Goal: Task Accomplishment & Management: Manage account settings

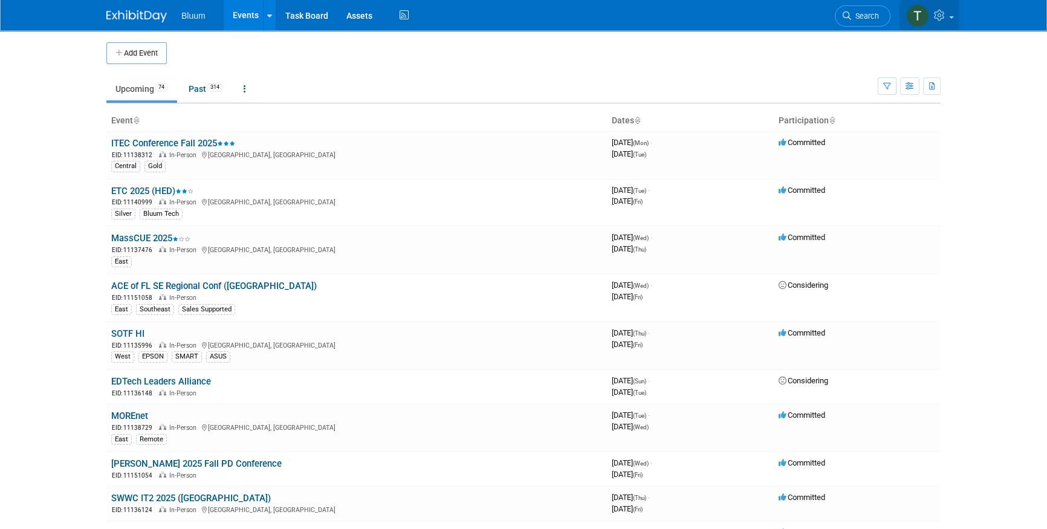
click at [940, 6] on link at bounding box center [928, 15] width 59 height 30
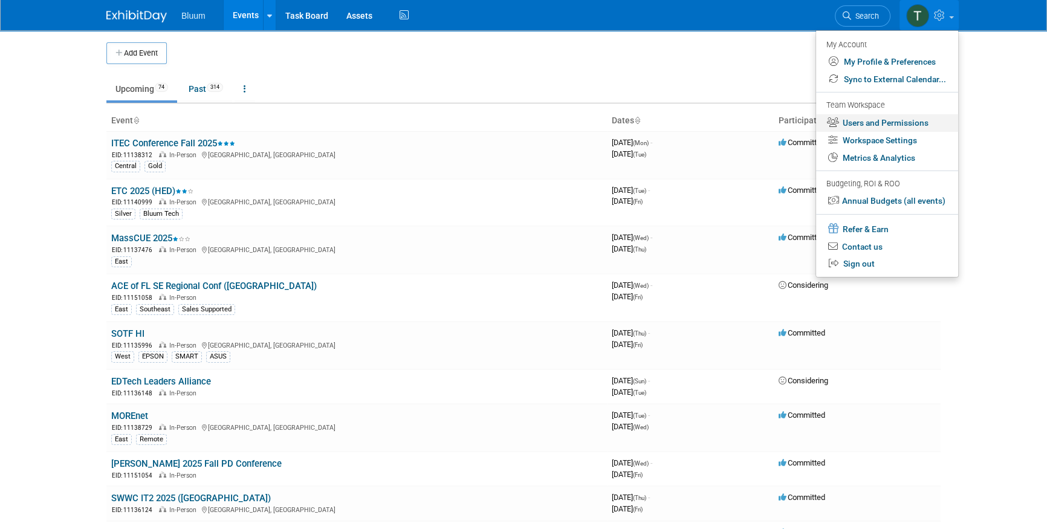
click at [870, 122] on link "Users and Permissions" at bounding box center [887, 123] width 142 height 18
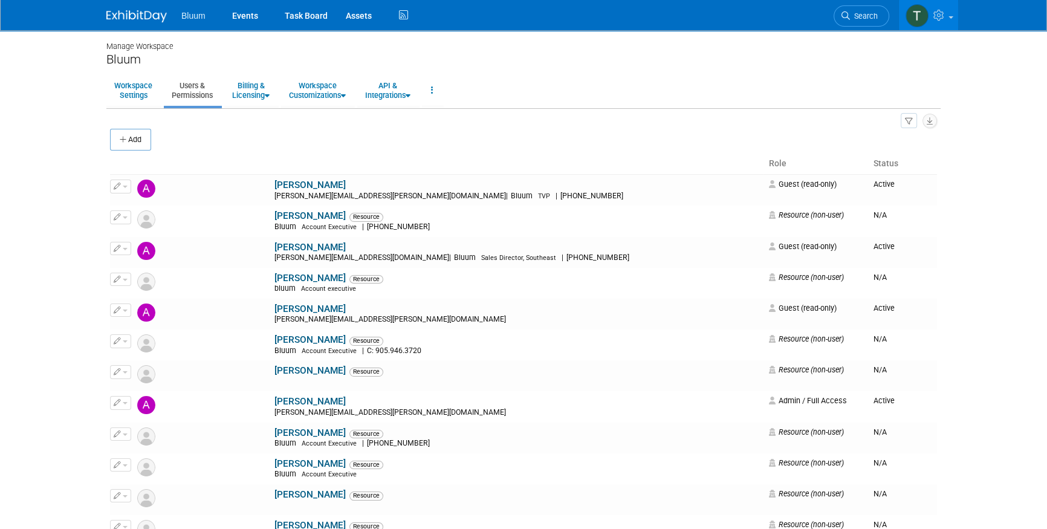
click at [46, 299] on body "Bluum Events Task Board Assets" at bounding box center [523, 264] width 1047 height 529
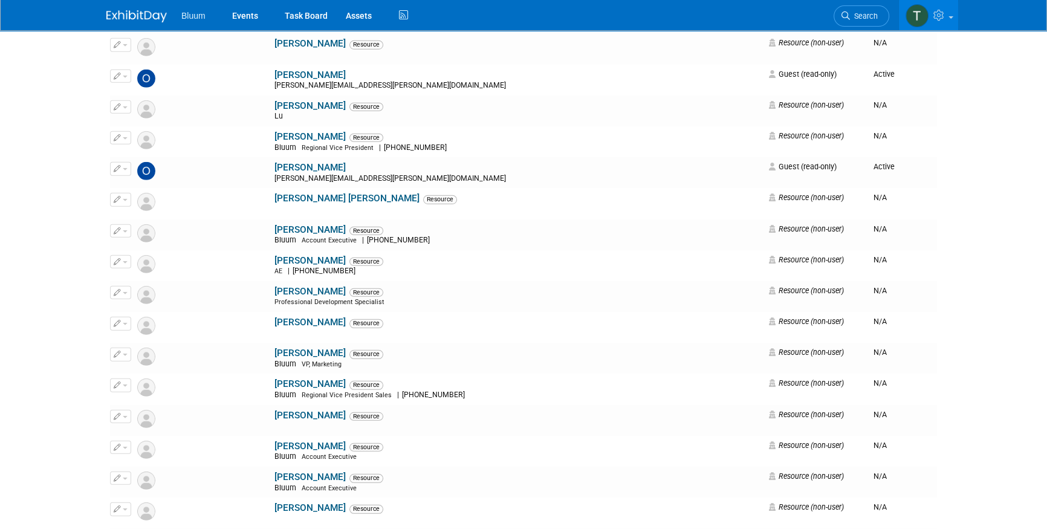
scroll to position [4452, 0]
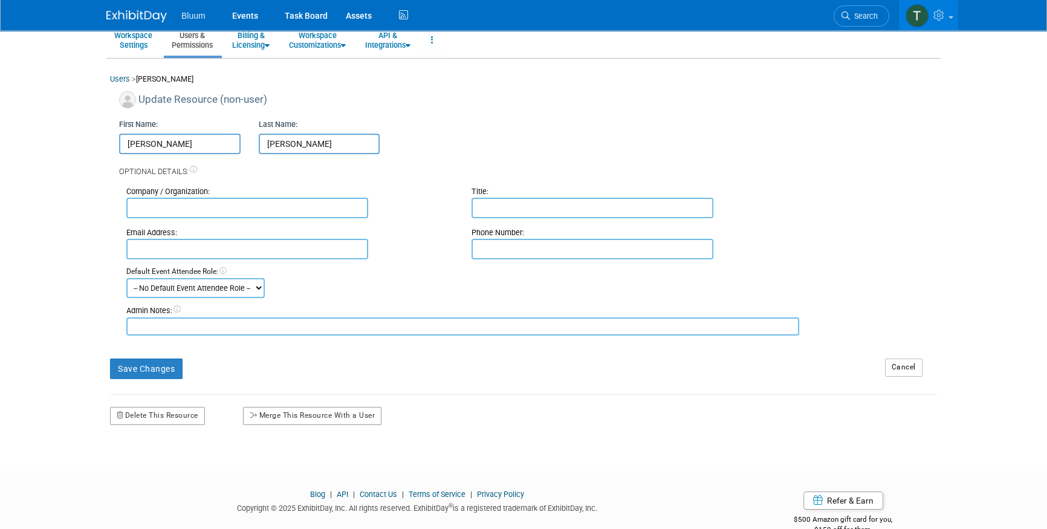
scroll to position [75, 0]
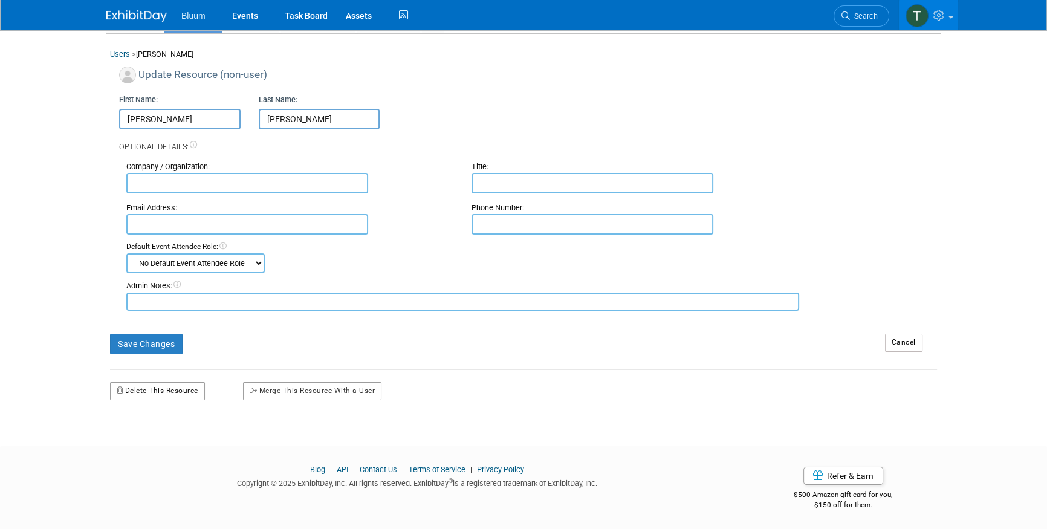
click at [157, 387] on button "Delete This Resource" at bounding box center [157, 391] width 95 height 18
click at [155, 438] on link "Yes" at bounding box center [145, 441] width 36 height 19
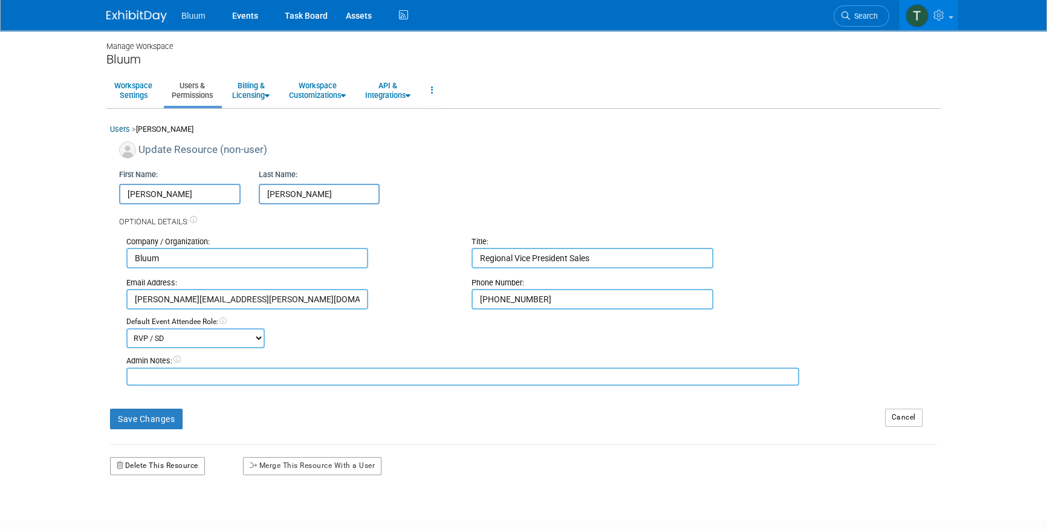
click at [150, 462] on button "Delete This Resource" at bounding box center [157, 466] width 95 height 18
click at [146, 513] on link "Yes" at bounding box center [145, 516] width 36 height 19
click at [150, 467] on button "Delete This Resource" at bounding box center [157, 466] width 95 height 18
click at [153, 512] on link "Yes" at bounding box center [145, 516] width 36 height 19
click at [145, 465] on button "Delete This Resource" at bounding box center [157, 466] width 95 height 18
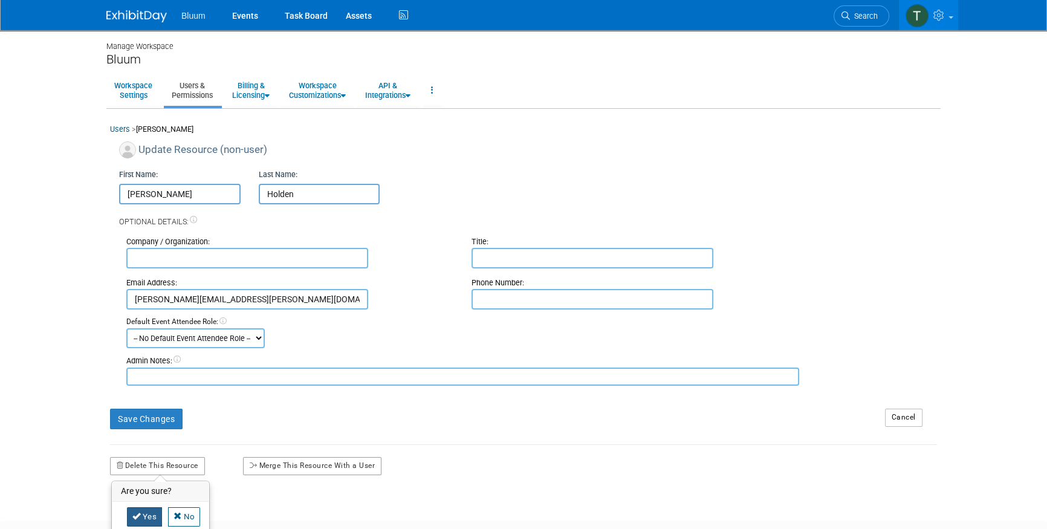
click at [147, 509] on link "Yes" at bounding box center [145, 516] width 36 height 19
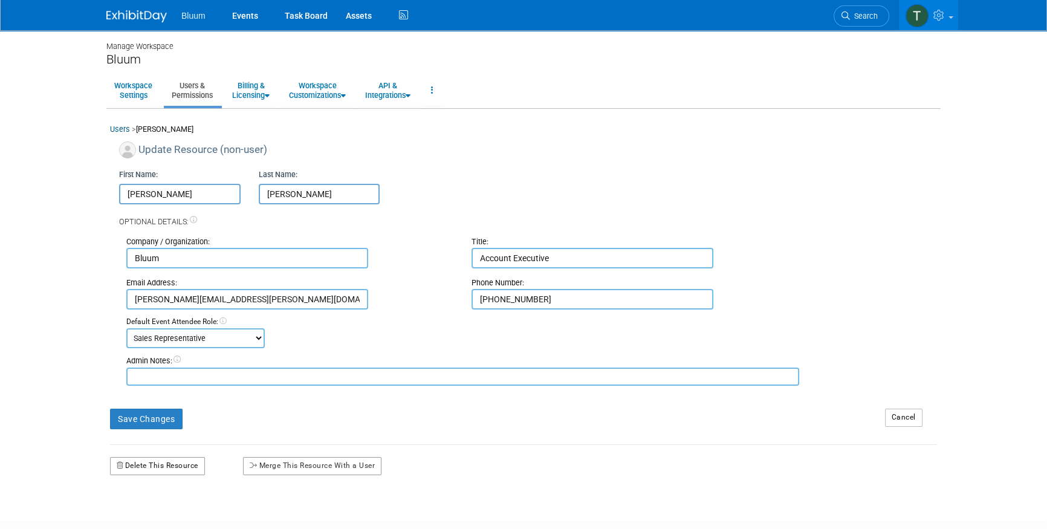
click at [164, 466] on button "Delete This Resource" at bounding box center [157, 466] width 95 height 18
click at [147, 517] on link "Yes" at bounding box center [145, 516] width 36 height 19
click at [161, 466] on button "Delete This Resource" at bounding box center [157, 466] width 95 height 18
click at [147, 513] on link "Yes" at bounding box center [145, 516] width 36 height 19
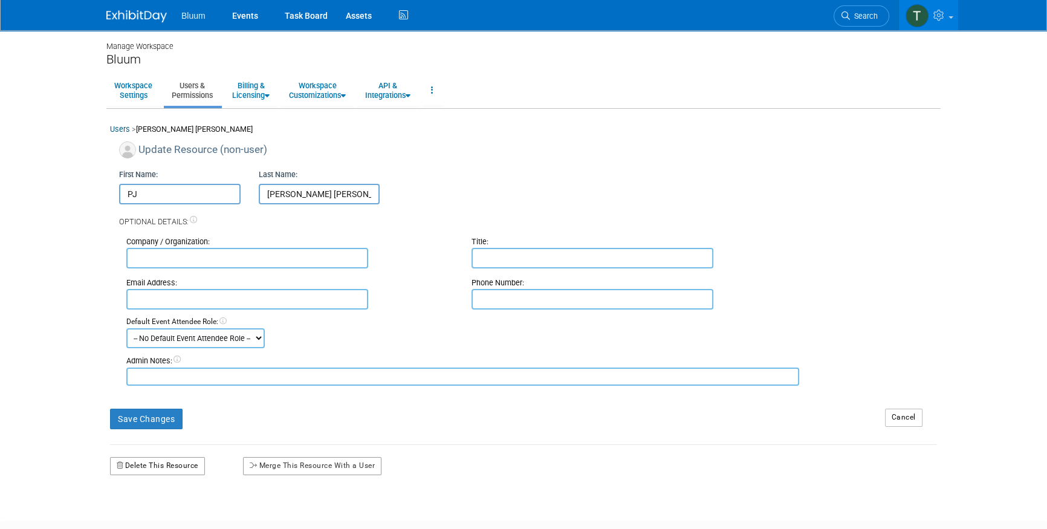
click at [158, 460] on button "Delete This Resource" at bounding box center [157, 466] width 95 height 18
click at [150, 517] on link "Yes" at bounding box center [145, 516] width 36 height 19
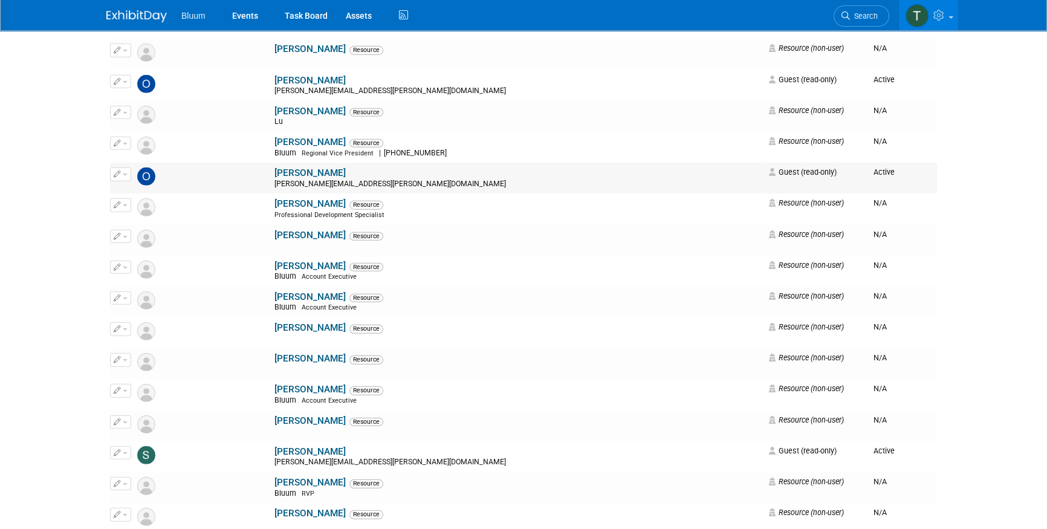
scroll to position [4455, 0]
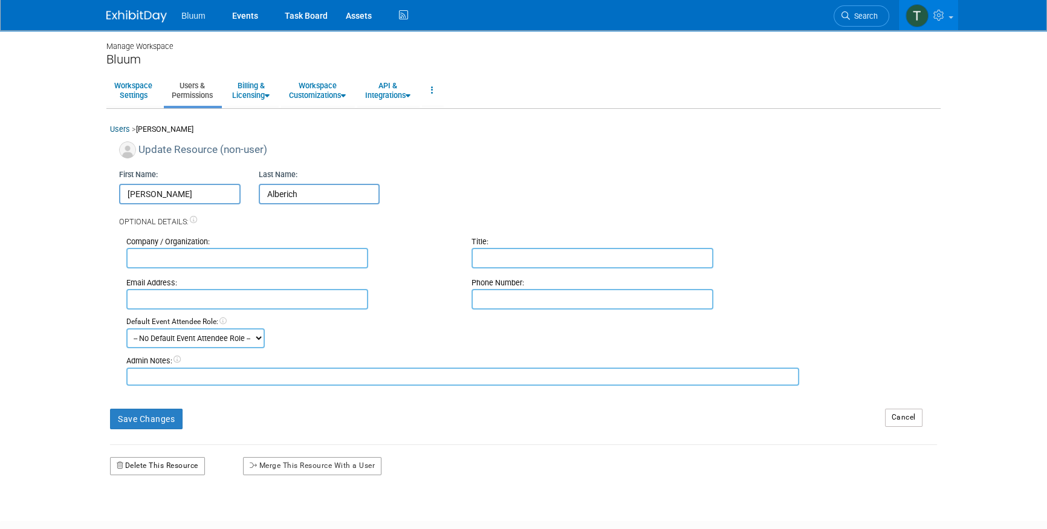
click at [165, 465] on button "Delete This Resource" at bounding box center [157, 466] width 95 height 18
click at [144, 515] on link "Yes" at bounding box center [145, 516] width 36 height 19
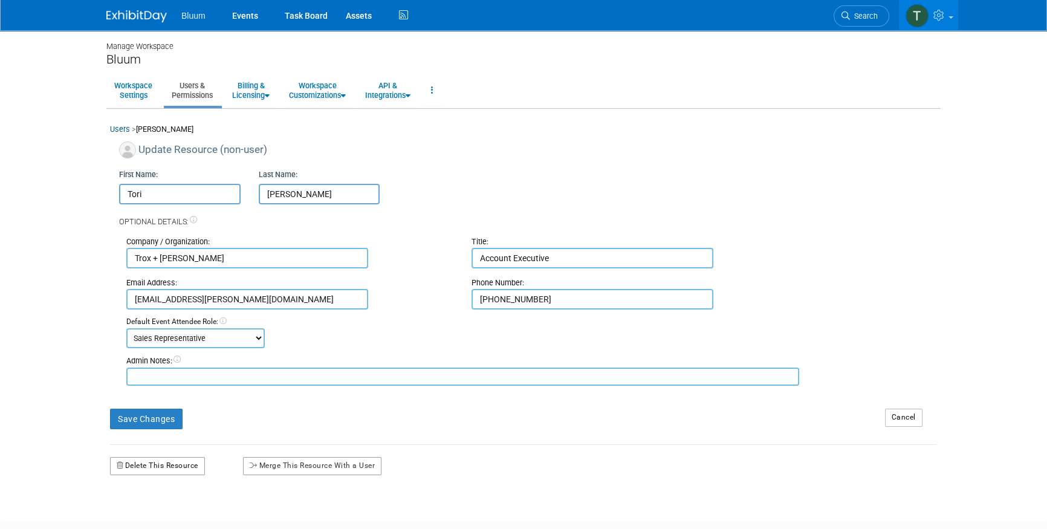
click at [167, 460] on button "Delete This Resource" at bounding box center [157, 466] width 95 height 18
click at [140, 514] on icon at bounding box center [136, 516] width 8 height 8
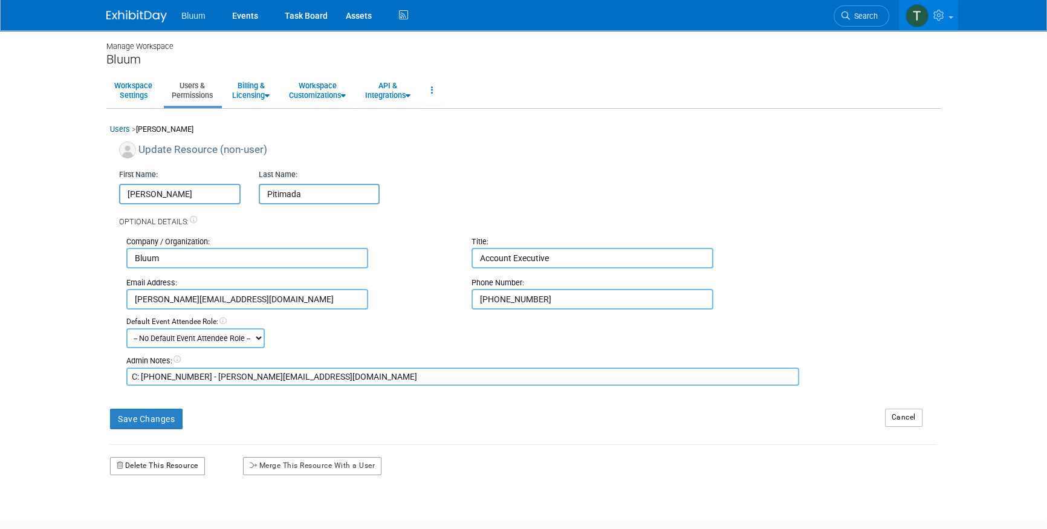
click at [159, 460] on button "Delete This Resource" at bounding box center [157, 466] width 95 height 18
click at [143, 519] on link "Yes" at bounding box center [145, 516] width 36 height 19
click at [150, 465] on button "Delete This Resource" at bounding box center [157, 466] width 95 height 18
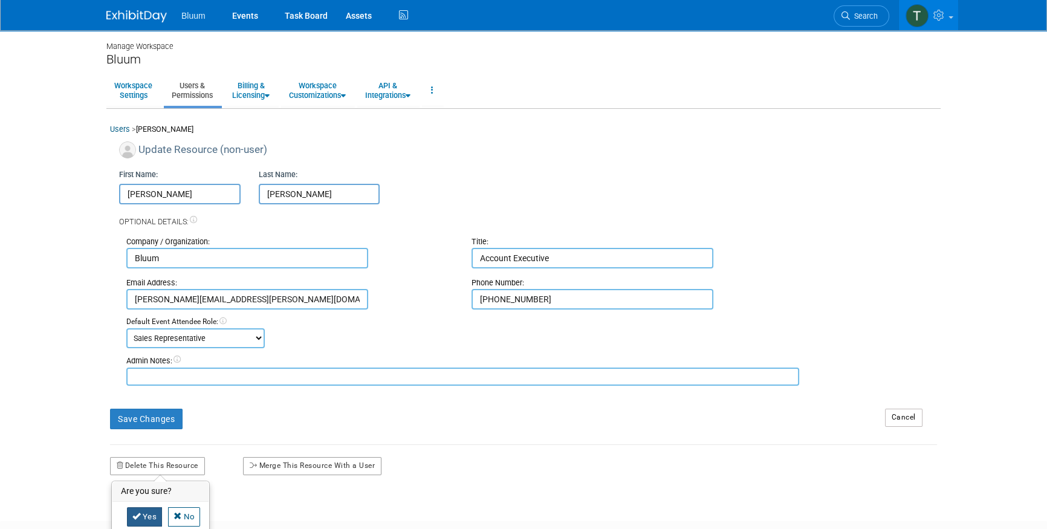
drag, startPoint x: 140, startPoint y: 511, endPoint x: 147, endPoint y: 502, distance: 11.6
click at [140, 511] on link "Yes" at bounding box center [145, 516] width 36 height 19
click at [151, 465] on button "Delete This Resource" at bounding box center [157, 466] width 95 height 18
click at [137, 514] on icon at bounding box center [136, 516] width 8 height 8
click at [161, 462] on button "Delete This Resource" at bounding box center [157, 466] width 95 height 18
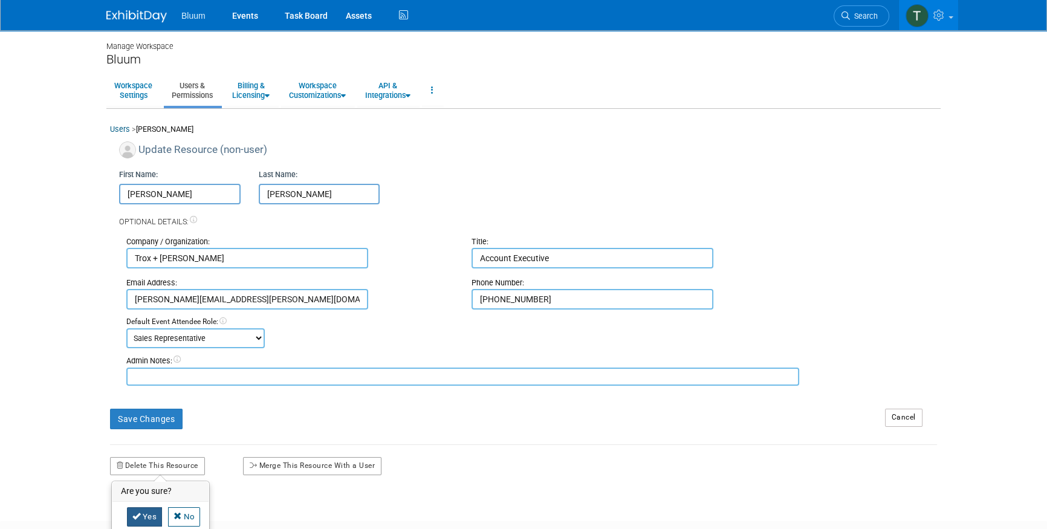
click at [150, 519] on link "Yes" at bounding box center [145, 516] width 36 height 19
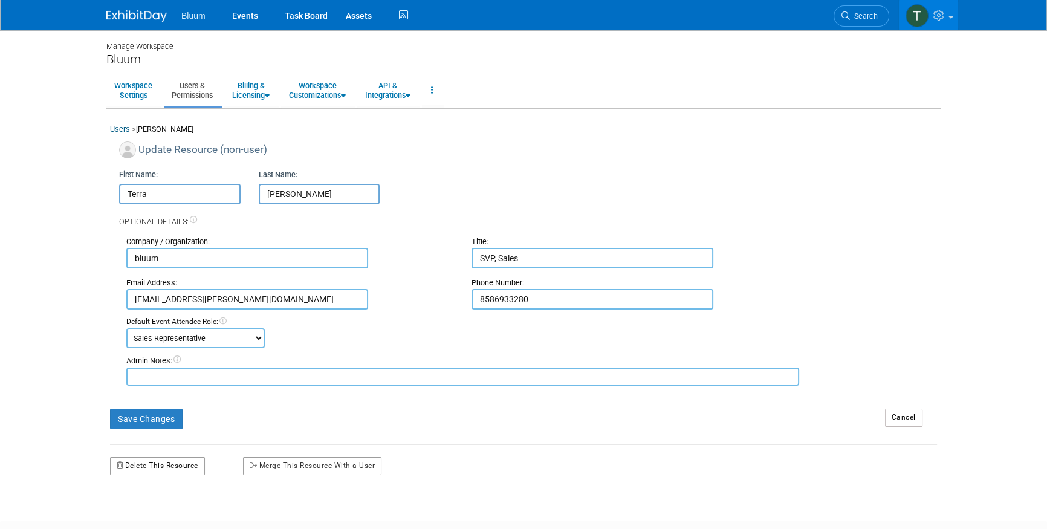
click at [164, 460] on button "Delete This Resource" at bounding box center [157, 466] width 95 height 18
click at [151, 509] on link "Yes" at bounding box center [145, 516] width 36 height 19
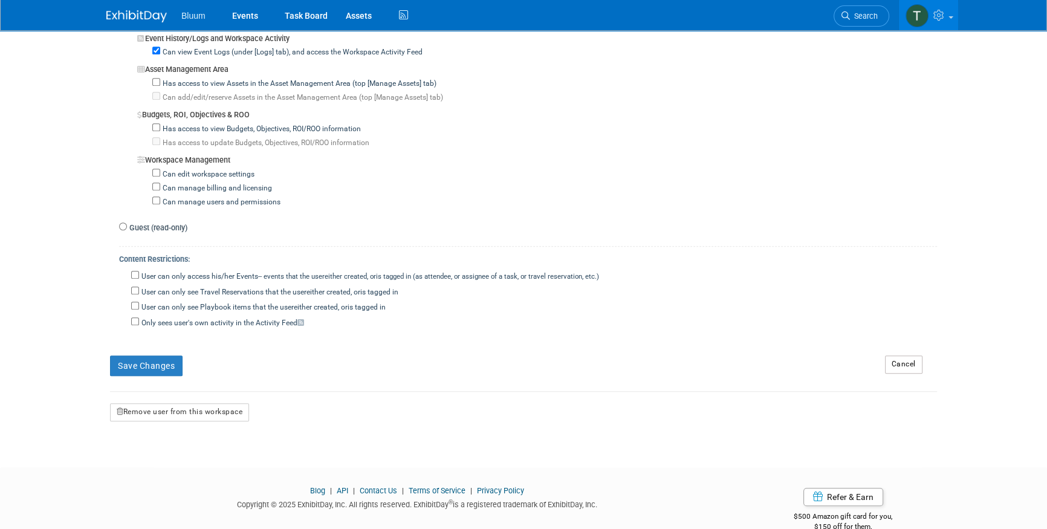
scroll to position [983, 0]
click at [169, 401] on button "Remove user from this workspace" at bounding box center [179, 410] width 139 height 18
click at [171, 440] on link "Yes" at bounding box center [166, 440] width 36 height 19
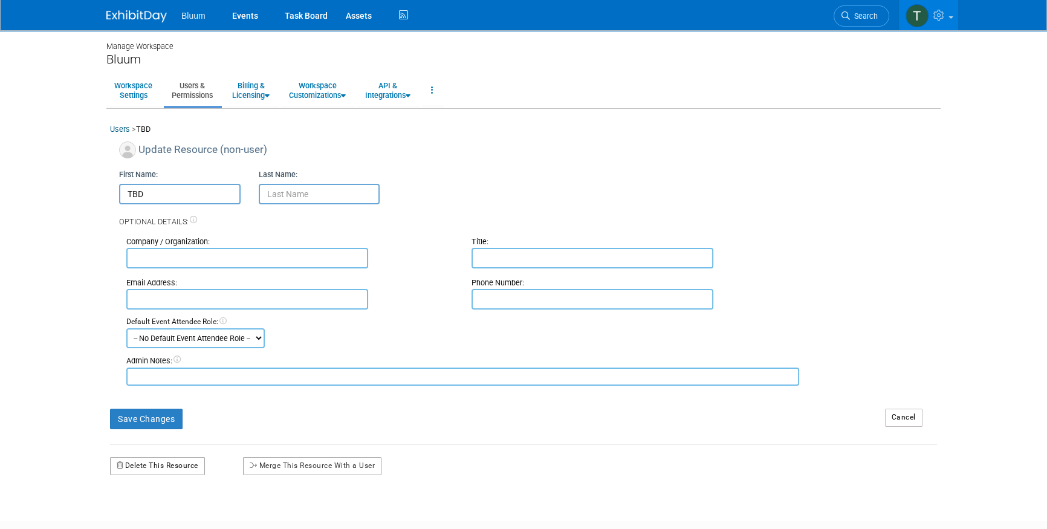
click at [159, 461] on button "Delete This Resource" at bounding box center [157, 466] width 95 height 18
click at [143, 514] on link "Yes" at bounding box center [145, 516] width 36 height 19
click at [179, 466] on button "Delete This Resource" at bounding box center [157, 466] width 95 height 18
drag, startPoint x: 147, startPoint y: 518, endPoint x: 159, endPoint y: 502, distance: 20.3
click at [147, 518] on link "Yes" at bounding box center [145, 516] width 36 height 19
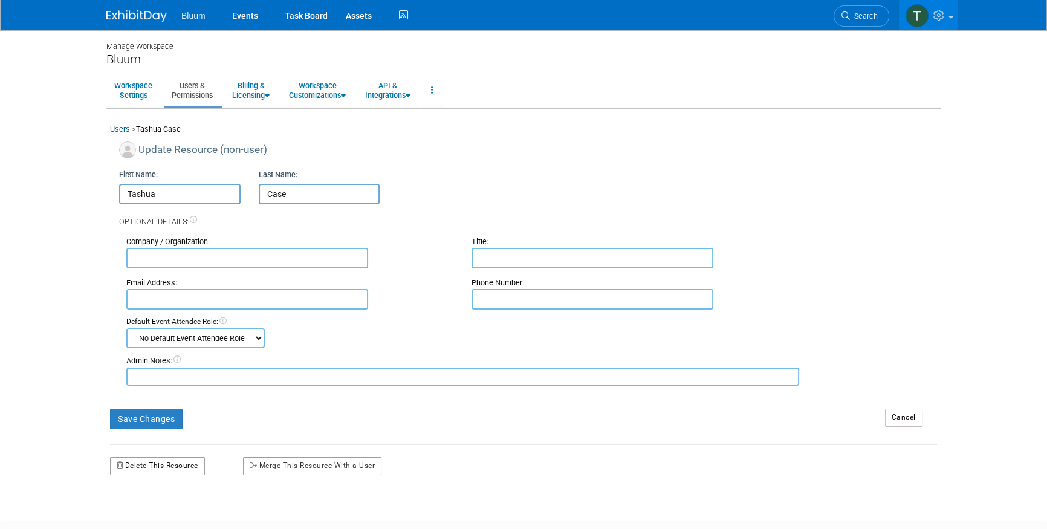
click at [177, 459] on button "Delete This Resource" at bounding box center [157, 466] width 95 height 18
click at [153, 522] on link "Yes" at bounding box center [145, 516] width 36 height 19
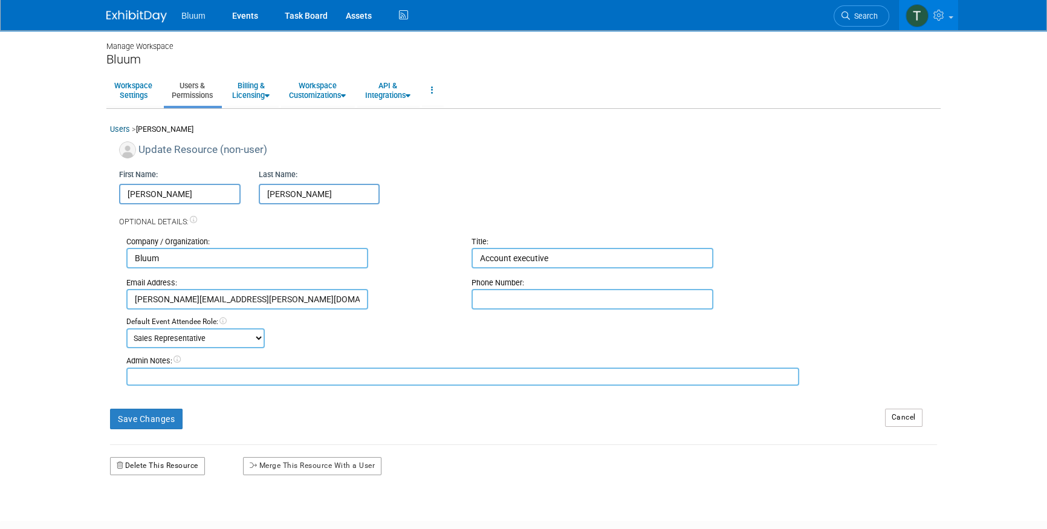
click at [151, 470] on button "Delete This Resource" at bounding box center [157, 466] width 95 height 18
click at [145, 519] on link "Yes" at bounding box center [145, 516] width 36 height 19
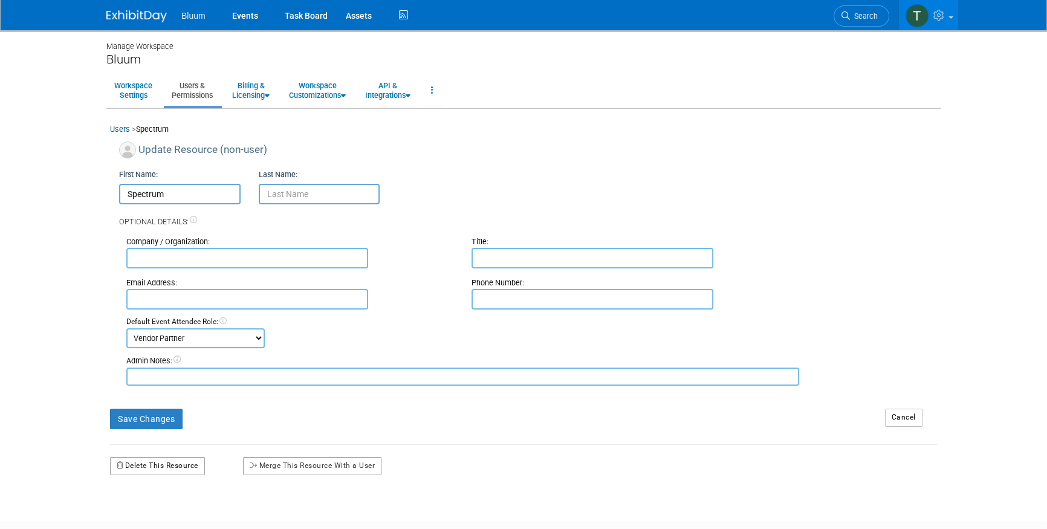
click at [168, 465] on button "Delete This Resource" at bounding box center [157, 466] width 95 height 18
click at [146, 517] on link "Yes" at bounding box center [145, 516] width 36 height 19
click at [175, 459] on button "Delete This Resource" at bounding box center [157, 466] width 95 height 18
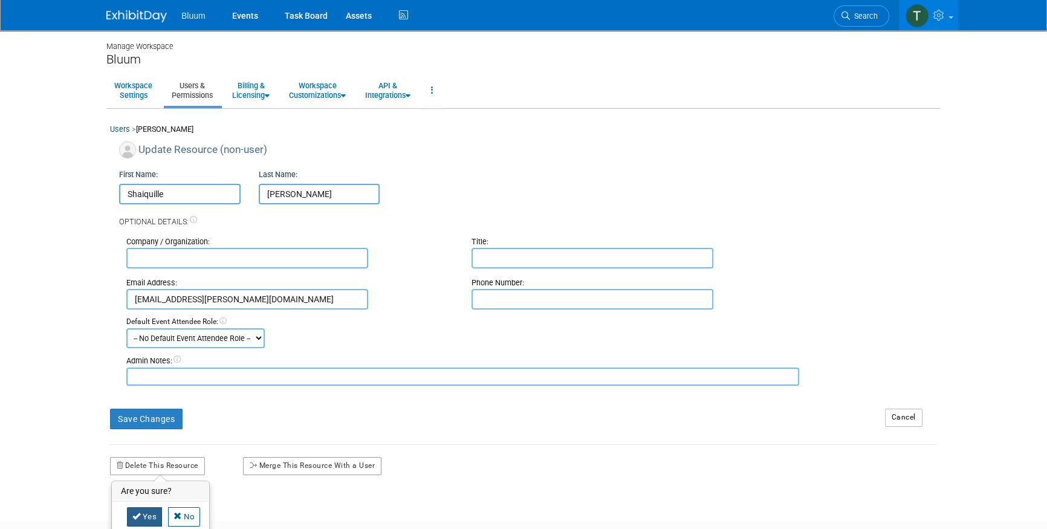
click at [147, 511] on link "Yes" at bounding box center [145, 516] width 36 height 19
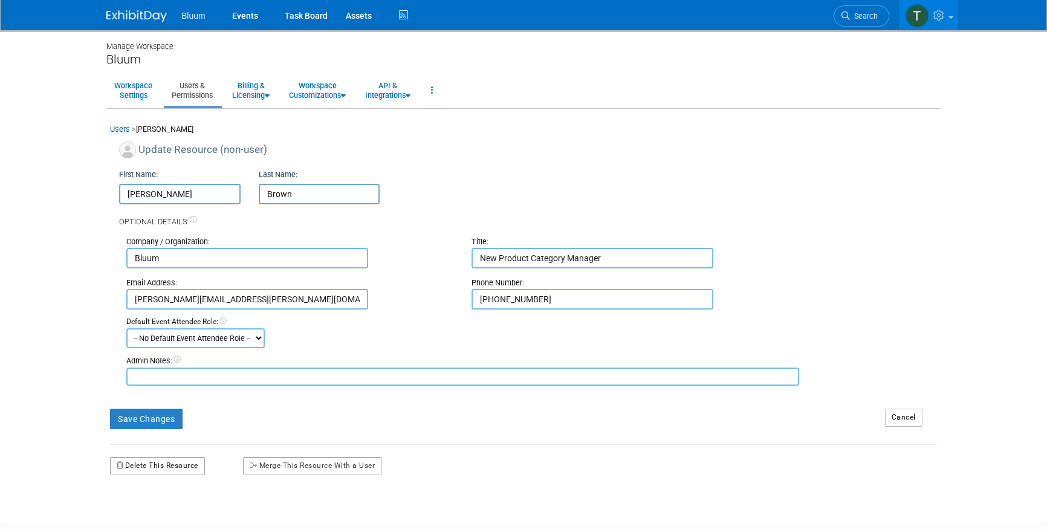
click at [161, 461] on button "Delete This Resource" at bounding box center [157, 466] width 95 height 18
click at [144, 507] on link "Yes" at bounding box center [145, 516] width 36 height 19
click at [149, 471] on button "Delete This Resource" at bounding box center [157, 466] width 95 height 18
drag, startPoint x: 144, startPoint y: 515, endPoint x: 178, endPoint y: 428, distance: 93.2
click at [144, 516] on link "Yes" at bounding box center [145, 516] width 36 height 19
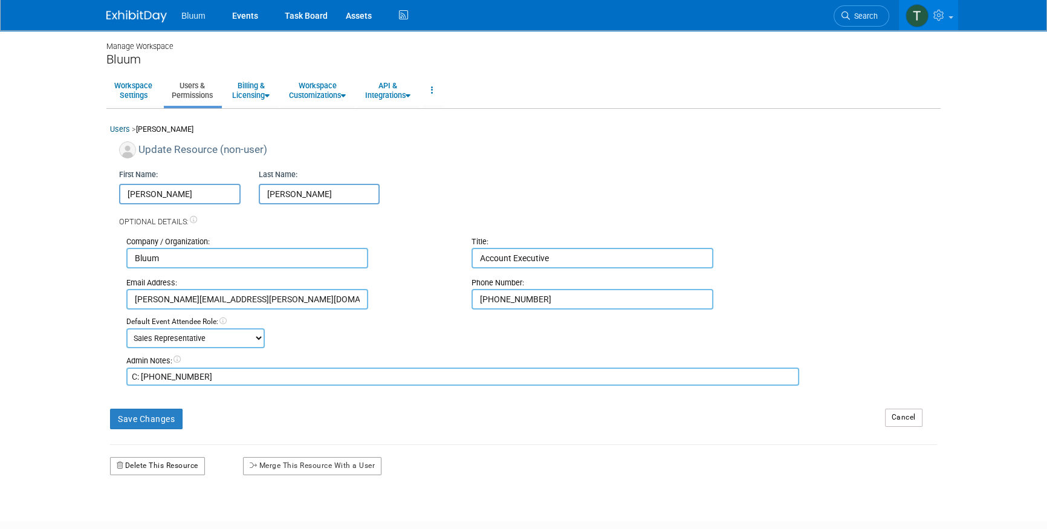
click at [188, 468] on button "Delete This Resource" at bounding box center [157, 466] width 95 height 18
click at [155, 507] on link "Yes" at bounding box center [145, 516] width 36 height 19
click at [176, 473] on div "Manage Workspace Bluum Workspace Settings Users & Permissions Billing & Licensi…" at bounding box center [523, 264] width 852 height 469
click at [176, 465] on button "Delete This Resource" at bounding box center [157, 466] width 95 height 18
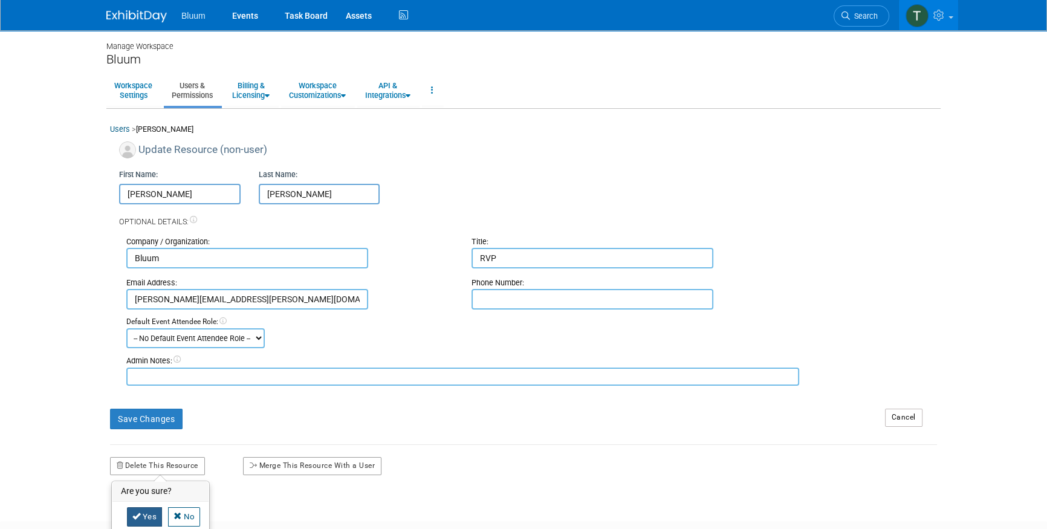
click at [148, 508] on link "Yes" at bounding box center [145, 516] width 36 height 19
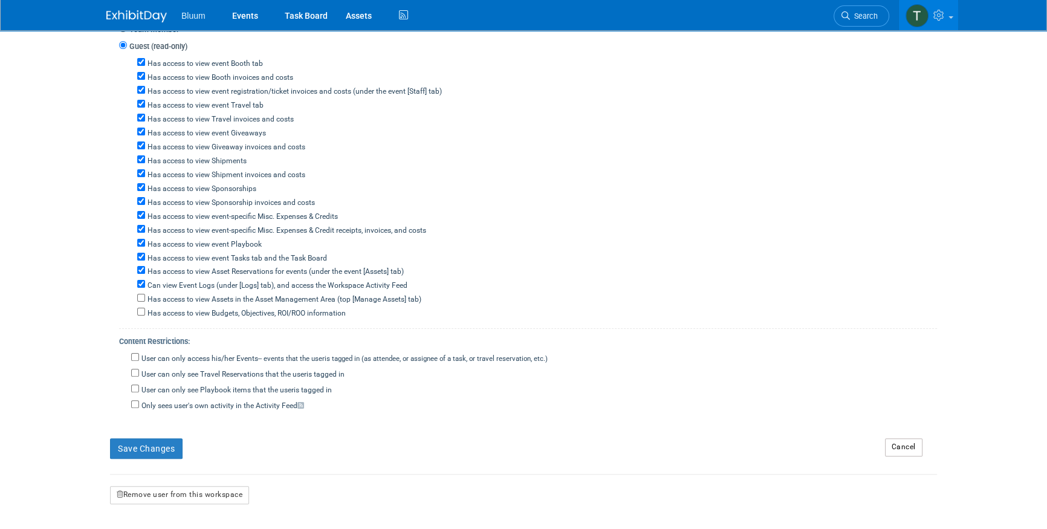
scroll to position [455, 0]
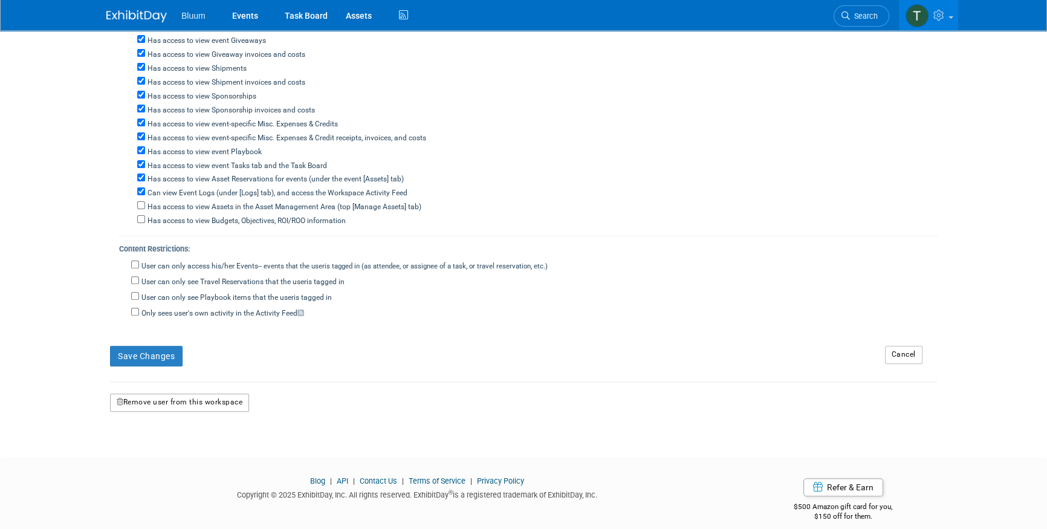
click at [201, 393] on button "Remove user from this workspace" at bounding box center [179, 402] width 139 height 18
click at [160, 445] on link "Yes" at bounding box center [166, 440] width 36 height 19
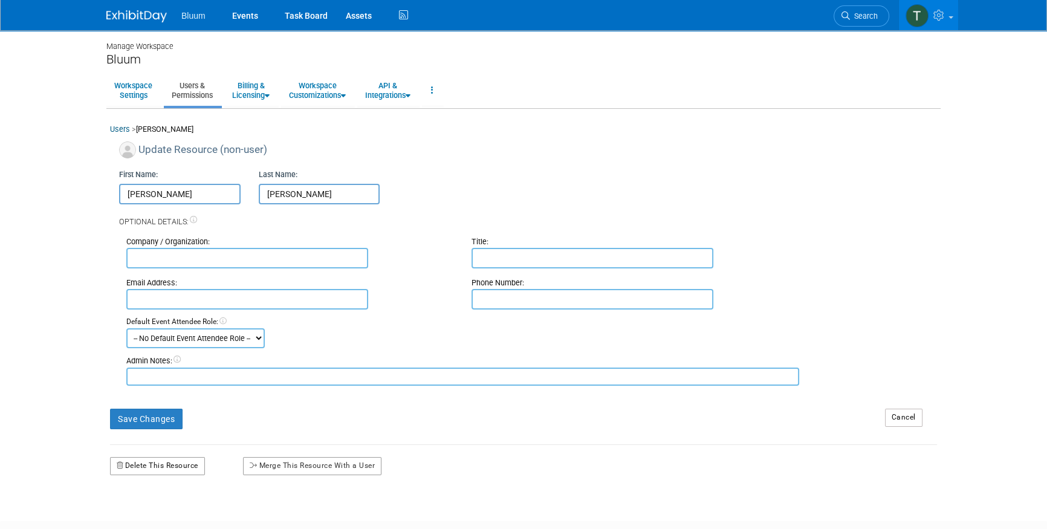
click at [181, 466] on button "Delete This Resource" at bounding box center [157, 466] width 95 height 18
click at [187, 515] on link "No" at bounding box center [184, 516] width 32 height 19
click at [149, 465] on button "Delete This Resource" at bounding box center [157, 466] width 95 height 18
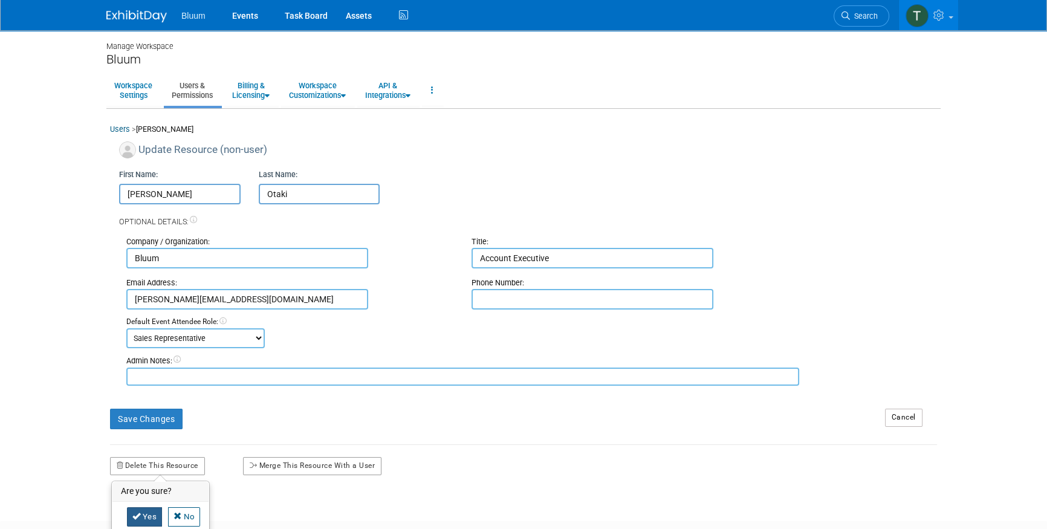
click at [155, 514] on link "Yes" at bounding box center [145, 516] width 36 height 19
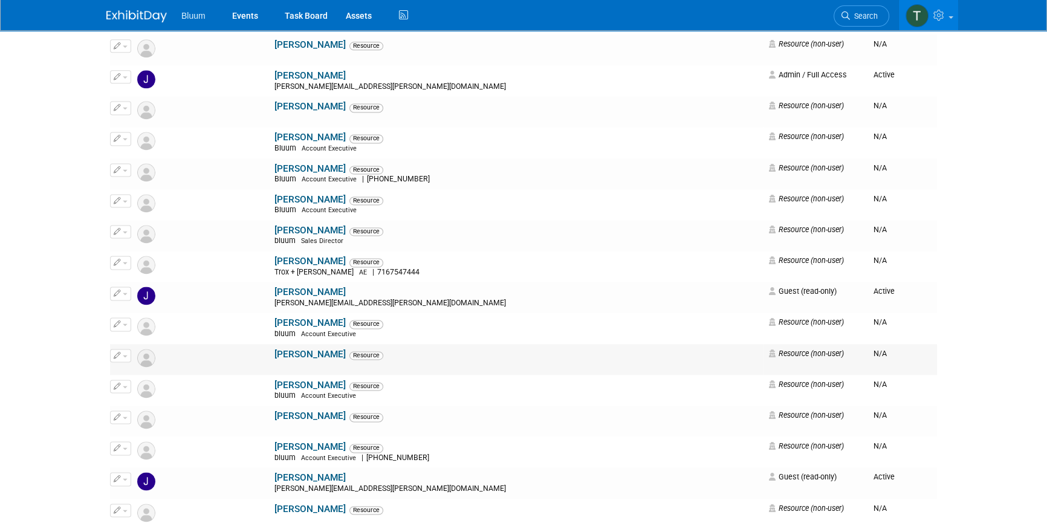
scroll to position [2087, 0]
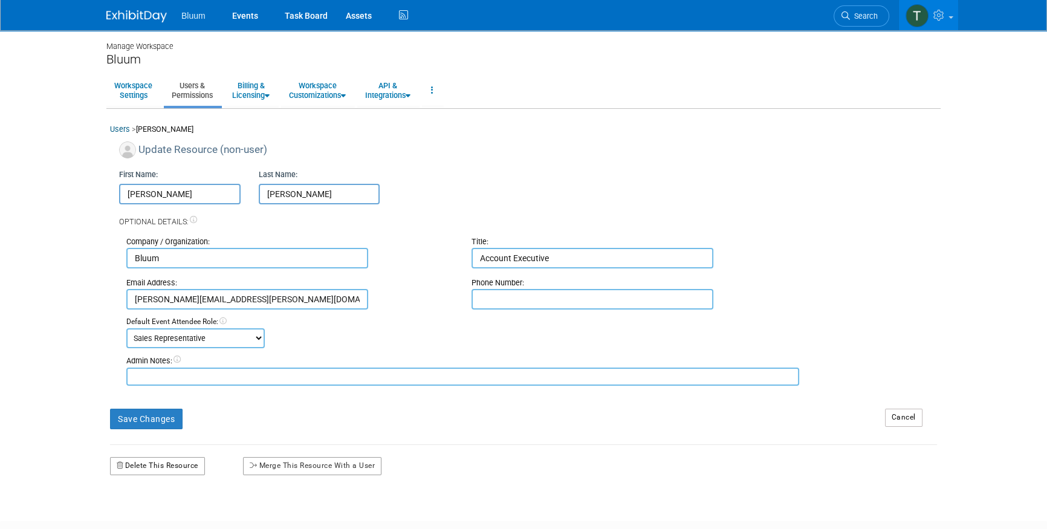
click at [172, 470] on button "Delete This Resource" at bounding box center [157, 466] width 95 height 18
click at [149, 519] on link "Yes" at bounding box center [145, 516] width 36 height 19
click at [159, 462] on button "Delete This Resource" at bounding box center [157, 466] width 95 height 18
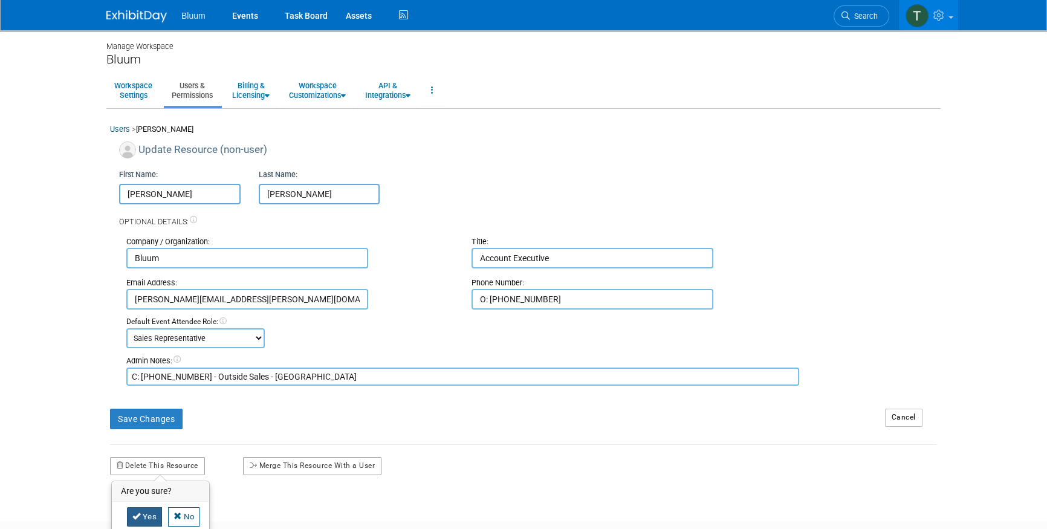
click at [146, 514] on link "Yes" at bounding box center [145, 516] width 36 height 19
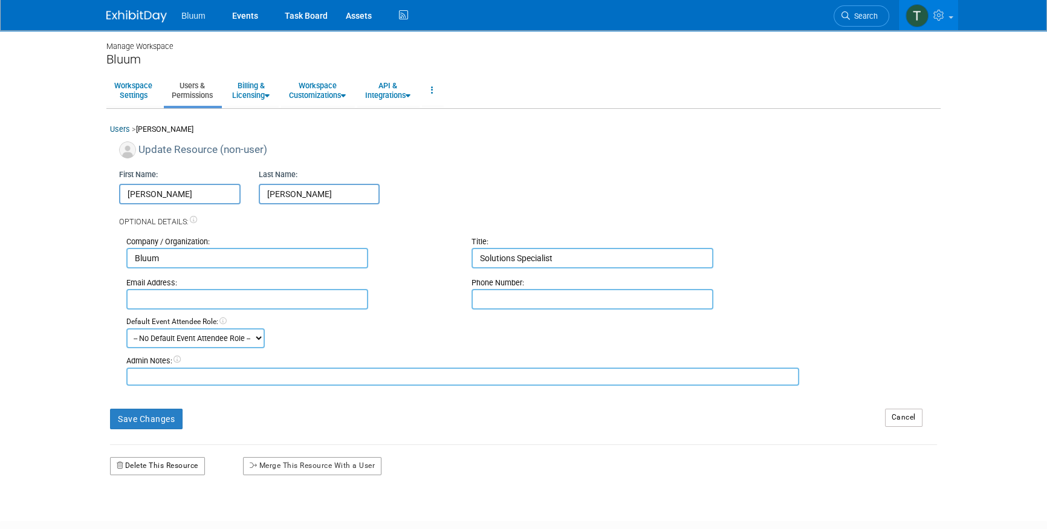
click at [150, 457] on button "Delete This Resource" at bounding box center [157, 466] width 95 height 18
click at [138, 514] on icon at bounding box center [136, 516] width 8 height 8
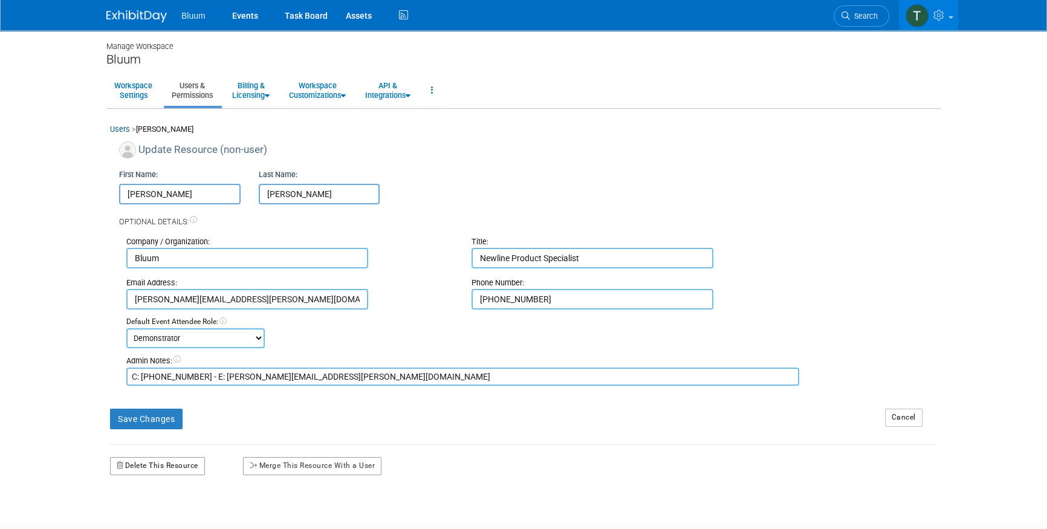
click at [158, 463] on button "Delete This Resource" at bounding box center [157, 466] width 95 height 18
click at [144, 508] on link "Yes" at bounding box center [145, 516] width 36 height 19
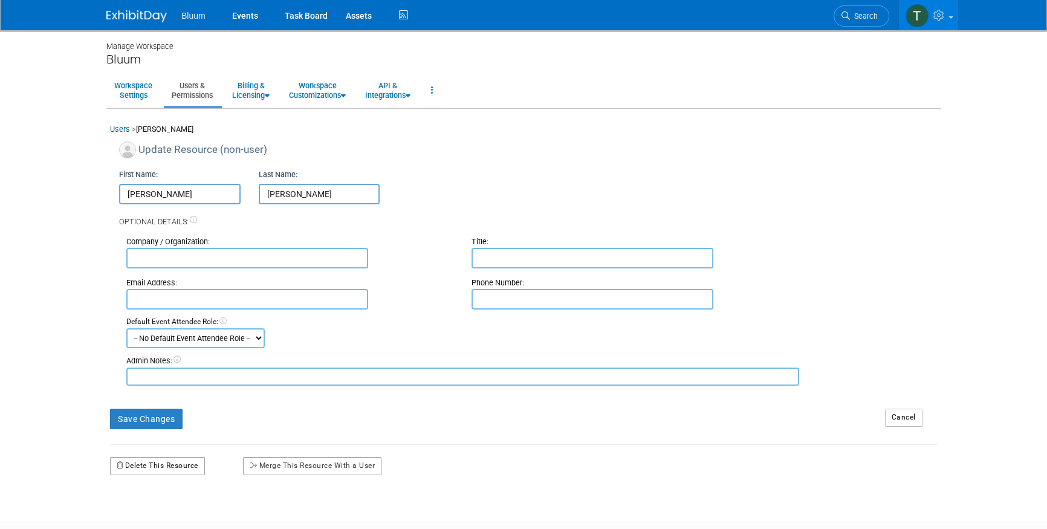
click at [163, 465] on button "Delete This Resource" at bounding box center [157, 466] width 95 height 18
click at [143, 517] on link "Yes" at bounding box center [145, 516] width 36 height 19
click at [156, 469] on button "Delete This Resource" at bounding box center [157, 466] width 95 height 18
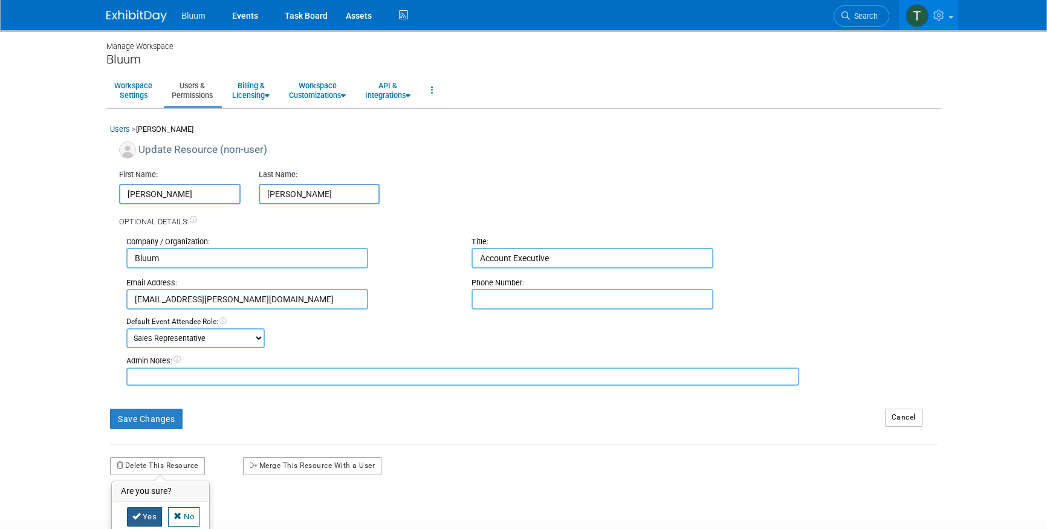
click at [138, 508] on link "Yes" at bounding box center [145, 516] width 36 height 19
click at [157, 461] on button "Delete This Resource" at bounding box center [157, 466] width 95 height 18
click at [154, 511] on link "Yes" at bounding box center [145, 516] width 36 height 19
click at [136, 465] on button "Delete This Resource" at bounding box center [157, 466] width 95 height 18
click at [138, 512] on icon at bounding box center [136, 516] width 8 height 8
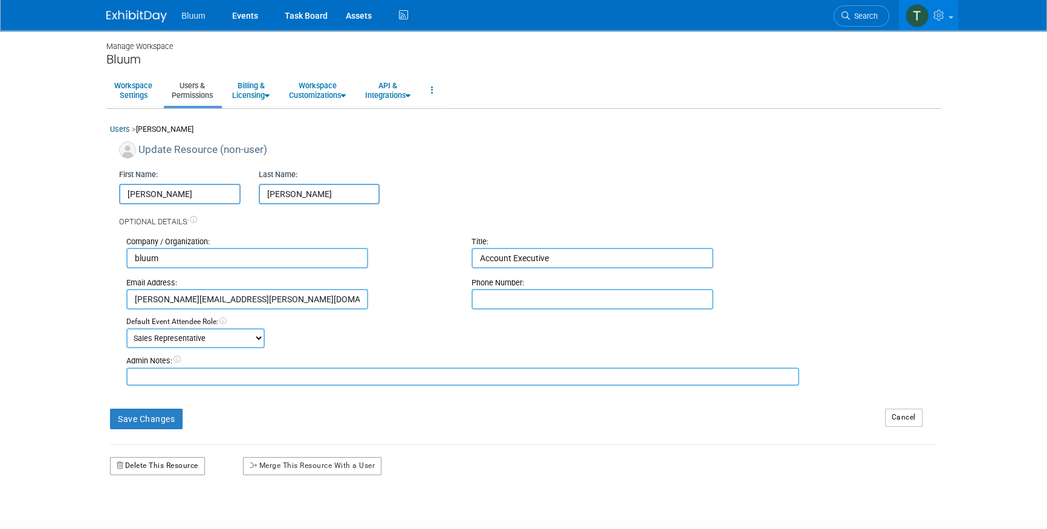
click at [169, 465] on button "Delete This Resource" at bounding box center [157, 466] width 95 height 18
click at [155, 509] on link "Yes" at bounding box center [145, 516] width 36 height 19
click at [149, 468] on button "Delete This Resource" at bounding box center [157, 466] width 95 height 18
click at [147, 520] on link "Yes" at bounding box center [145, 516] width 36 height 19
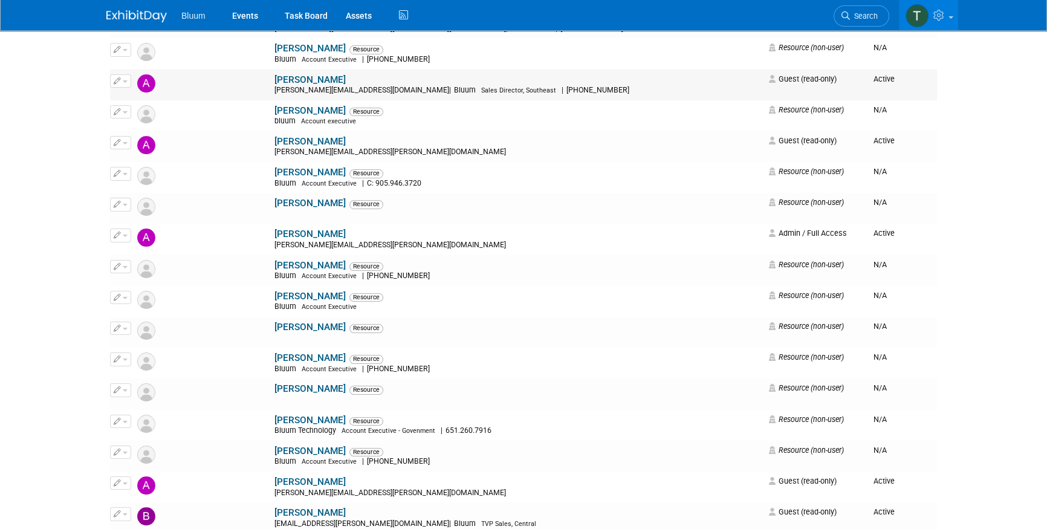
scroll to position [179, 0]
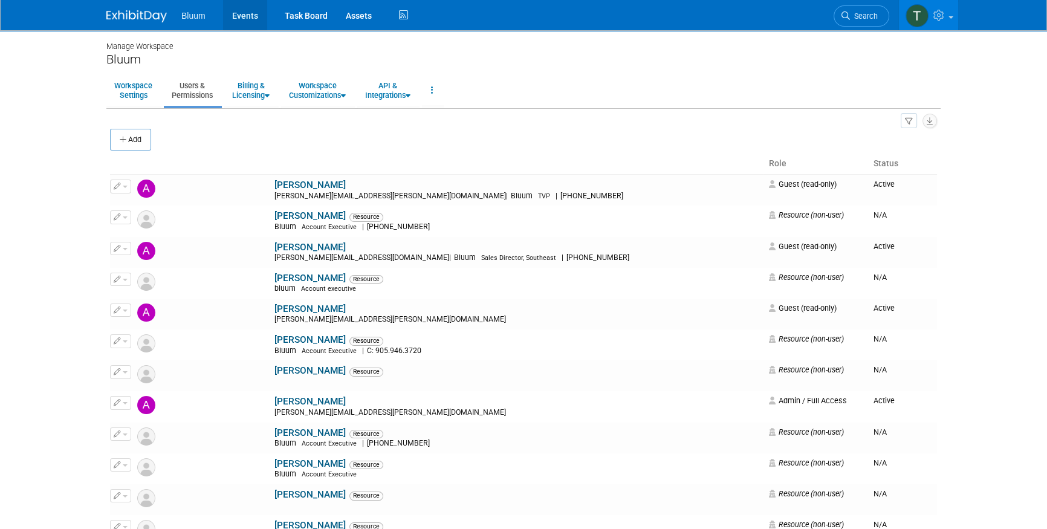
click at [242, 13] on link "Events" at bounding box center [245, 15] width 44 height 30
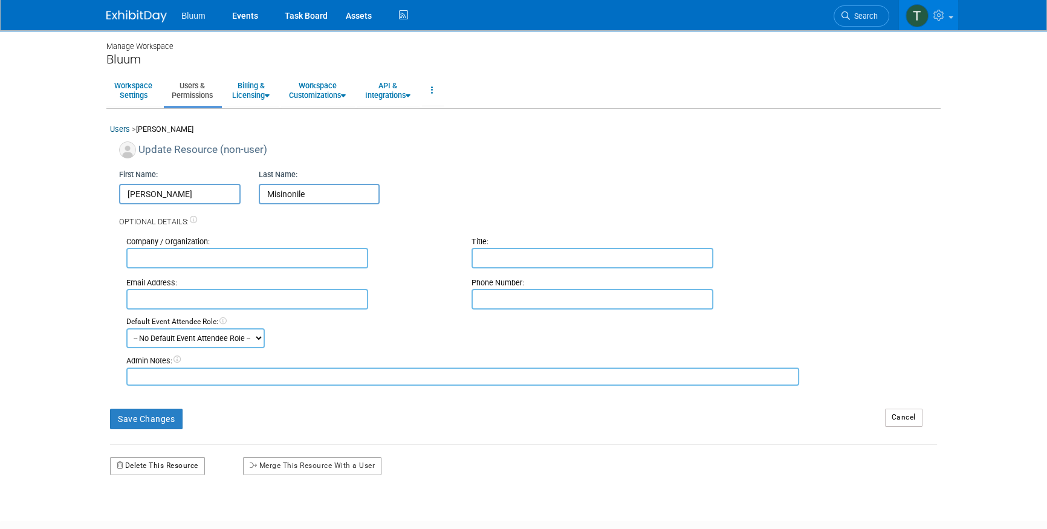
click at [166, 459] on button "Delete This Resource" at bounding box center [157, 466] width 95 height 18
click at [148, 519] on link "Yes" at bounding box center [145, 516] width 36 height 19
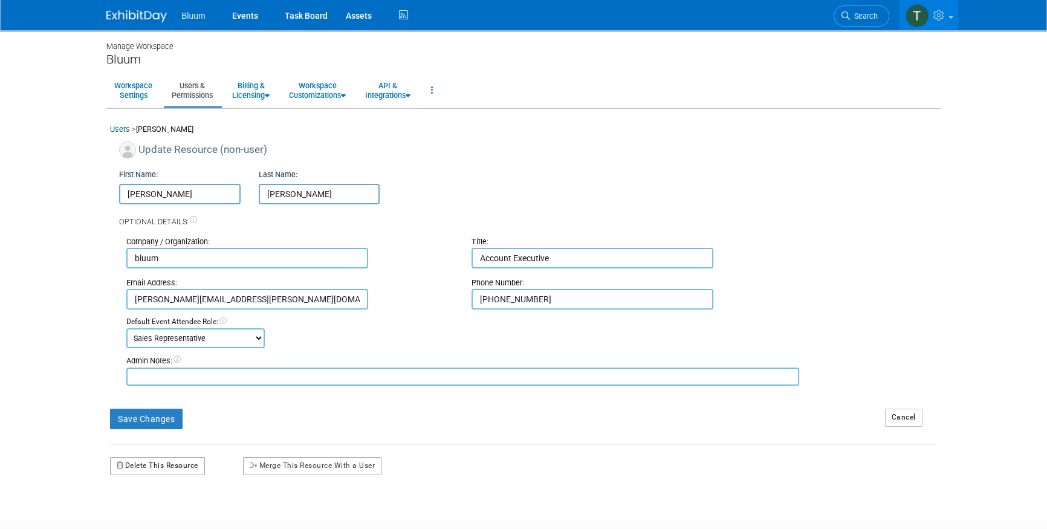
click at [169, 468] on button "Delete This Resource" at bounding box center [157, 466] width 95 height 18
click at [147, 507] on link "Yes" at bounding box center [145, 516] width 36 height 19
click at [166, 464] on button "Delete This Resource" at bounding box center [157, 466] width 95 height 18
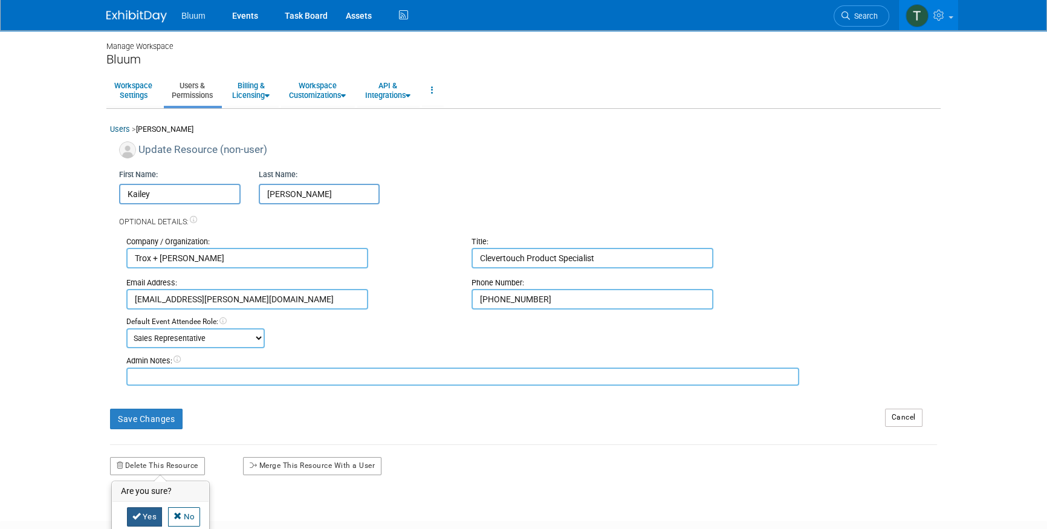
click at [146, 512] on link "Yes" at bounding box center [145, 516] width 36 height 19
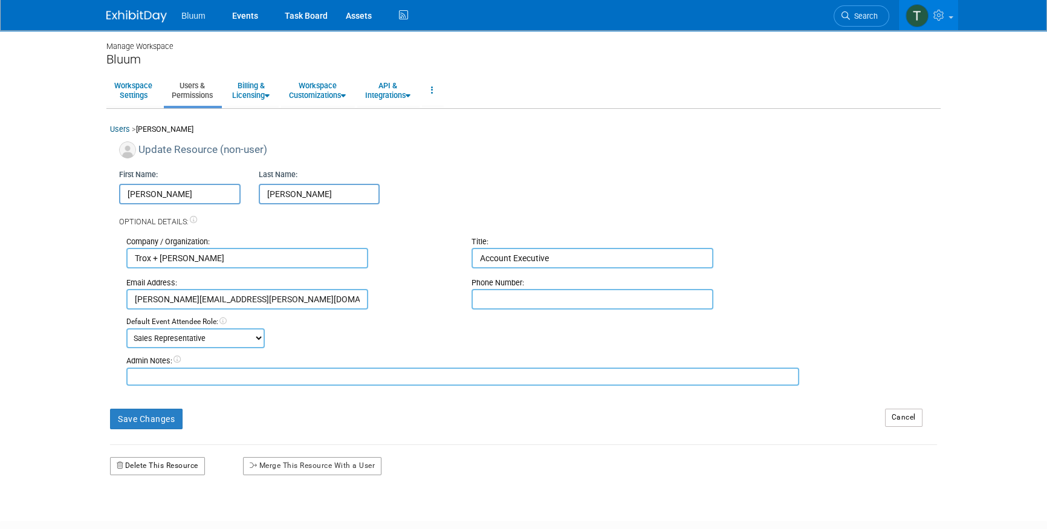
click at [171, 462] on button "Delete This Resource" at bounding box center [157, 466] width 95 height 18
click at [134, 512] on icon at bounding box center [136, 516] width 8 height 8
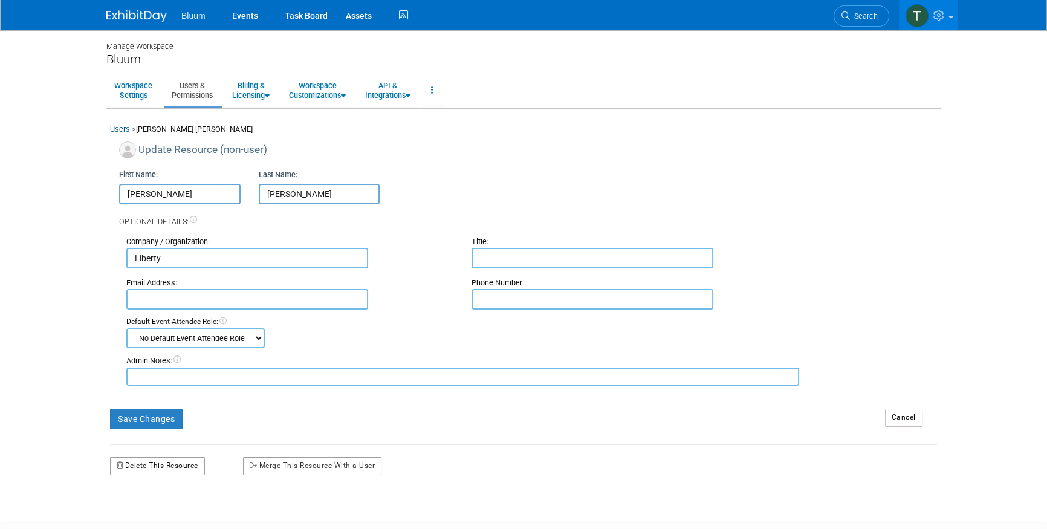
click at [186, 469] on button "Delete This Resource" at bounding box center [157, 466] width 95 height 18
click at [135, 513] on icon at bounding box center [136, 516] width 8 height 8
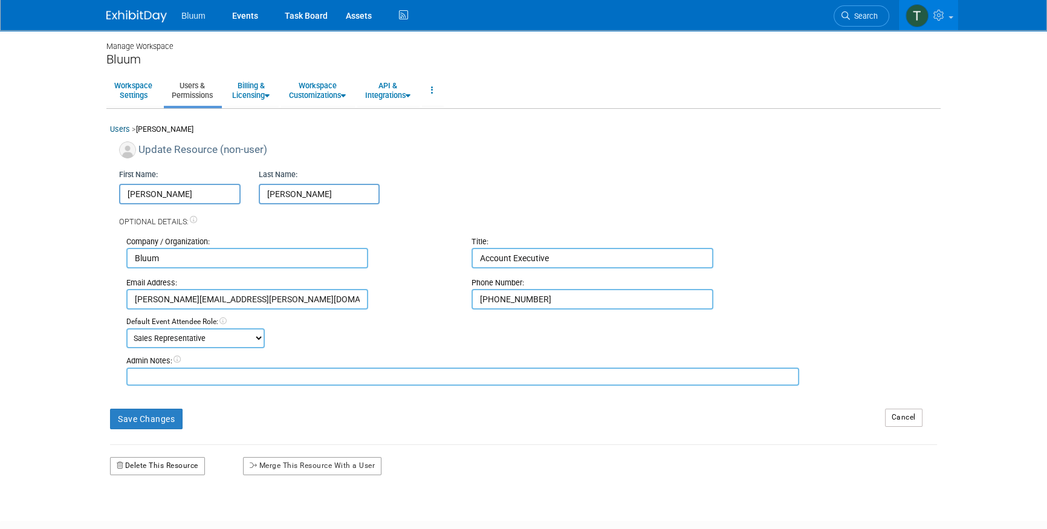
click at [184, 464] on button "Delete This Resource" at bounding box center [157, 466] width 95 height 18
click at [152, 519] on link "Yes" at bounding box center [145, 516] width 36 height 19
click at [169, 465] on button "Delete This Resource" at bounding box center [157, 466] width 95 height 18
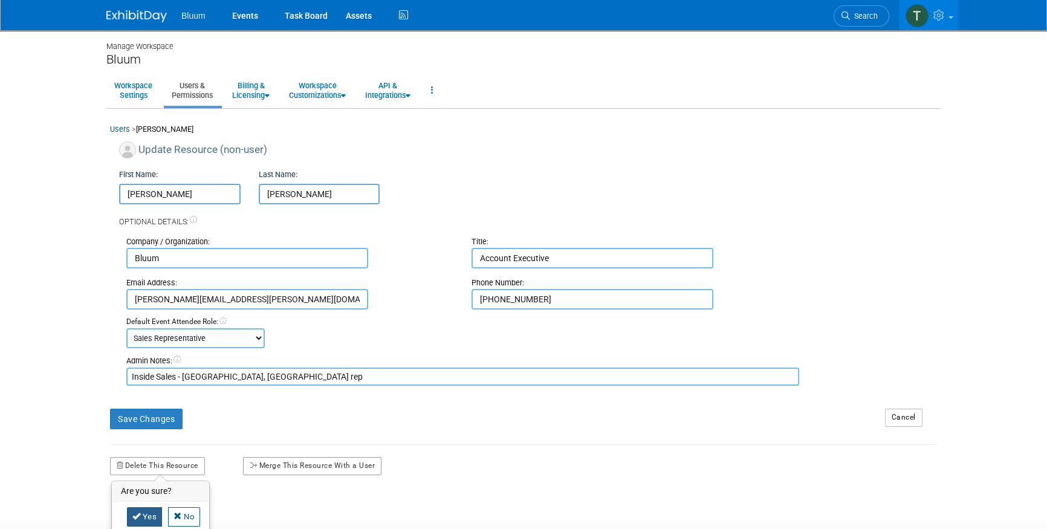
click at [137, 513] on icon at bounding box center [136, 516] width 8 height 8
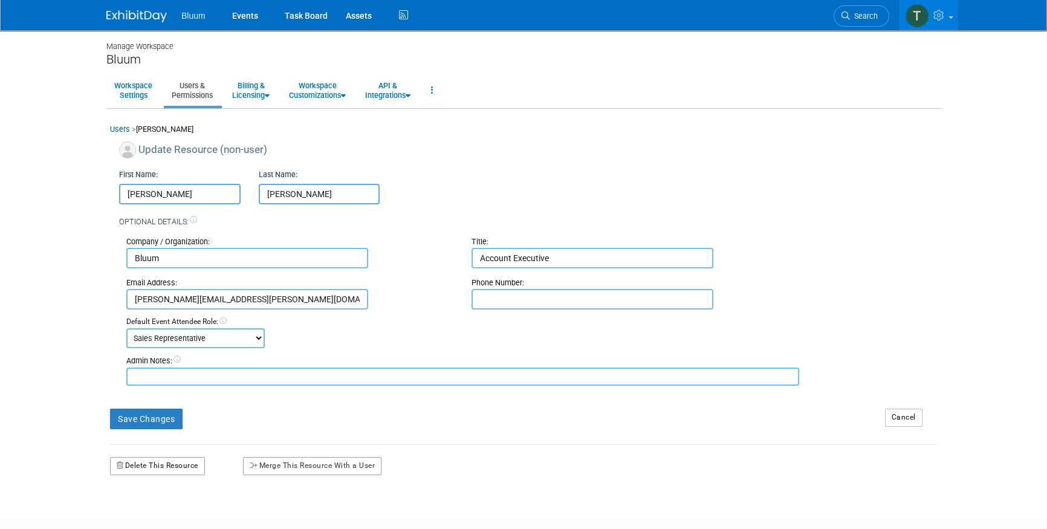
drag, startPoint x: 174, startPoint y: 464, endPoint x: 170, endPoint y: 459, distance: 6.4
click at [174, 465] on button "Delete This Resource" at bounding box center [157, 466] width 95 height 18
click at [156, 513] on link "Yes" at bounding box center [145, 516] width 36 height 19
click at [169, 466] on button "Delete This Resource" at bounding box center [157, 466] width 95 height 18
click at [140, 509] on link "Yes" at bounding box center [145, 516] width 36 height 19
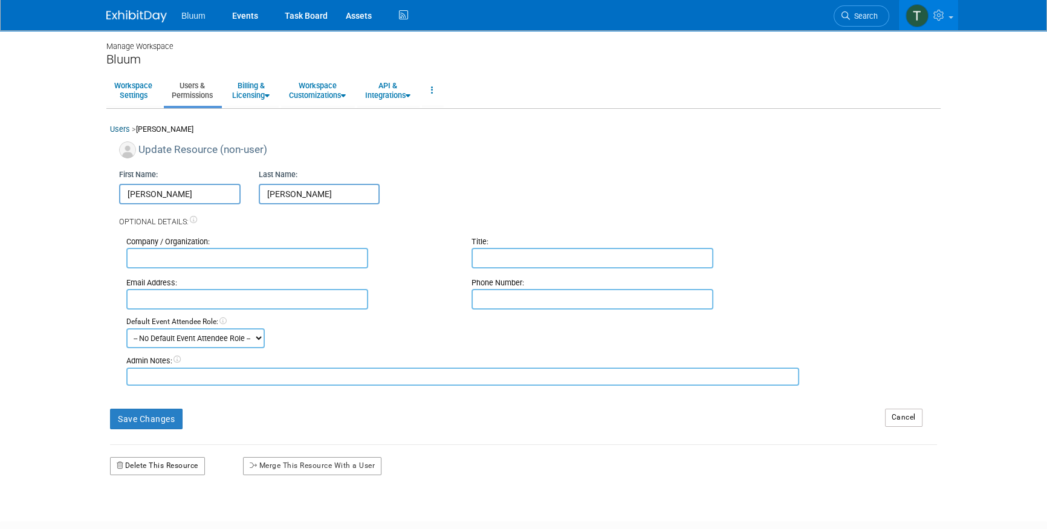
click at [141, 465] on button "Delete This Resource" at bounding box center [157, 466] width 95 height 18
click at [132, 512] on icon at bounding box center [136, 516] width 8 height 8
click at [180, 467] on button "Delete This Resource" at bounding box center [157, 466] width 95 height 18
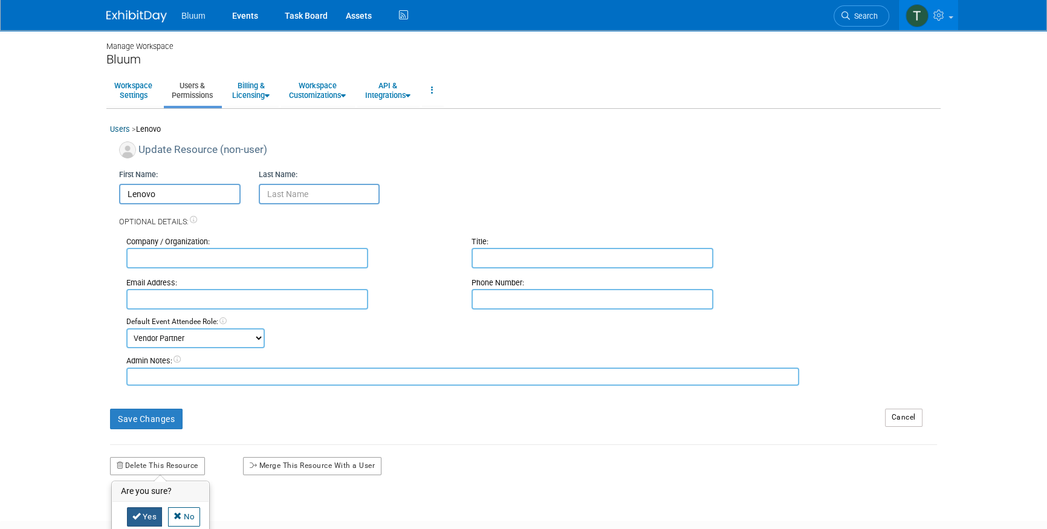
click at [143, 509] on link "Yes" at bounding box center [145, 516] width 36 height 19
click at [174, 465] on button "Delete This Resource" at bounding box center [157, 466] width 95 height 18
click at [148, 517] on link "Yes" at bounding box center [145, 516] width 36 height 19
click at [161, 471] on button "Delete This Resource" at bounding box center [157, 466] width 95 height 18
click at [153, 519] on link "Yes" at bounding box center [145, 516] width 36 height 19
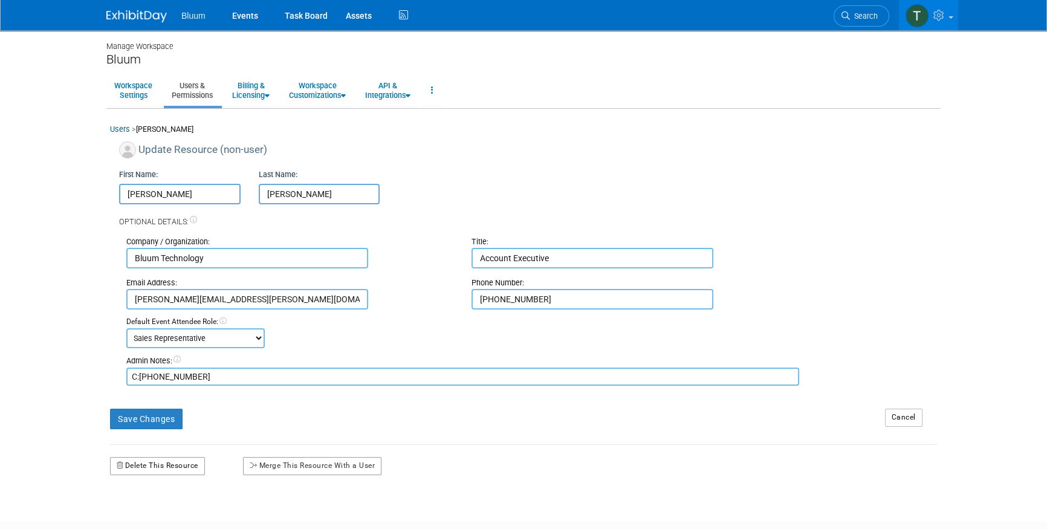
click at [172, 464] on button "Delete This Resource" at bounding box center [157, 466] width 95 height 18
click at [150, 519] on link "Yes" at bounding box center [145, 516] width 36 height 19
click at [150, 462] on button "Delete This Resource" at bounding box center [157, 466] width 95 height 18
click at [149, 514] on link "Yes" at bounding box center [145, 516] width 36 height 19
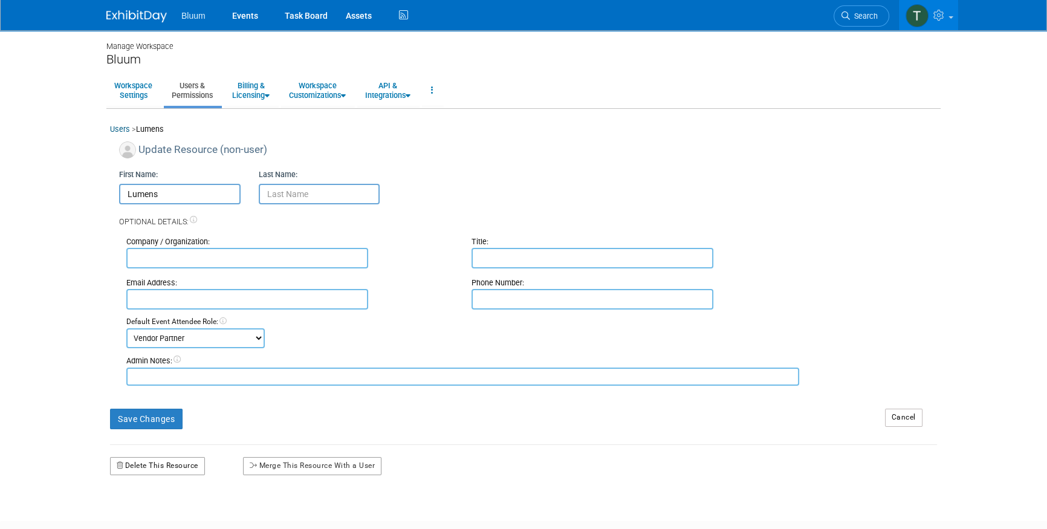
click at [140, 463] on button "Delete This Resource" at bounding box center [157, 466] width 95 height 18
click at [137, 505] on div "Yes No" at bounding box center [160, 517] width 97 height 30
click at [138, 508] on link "Yes" at bounding box center [145, 516] width 36 height 19
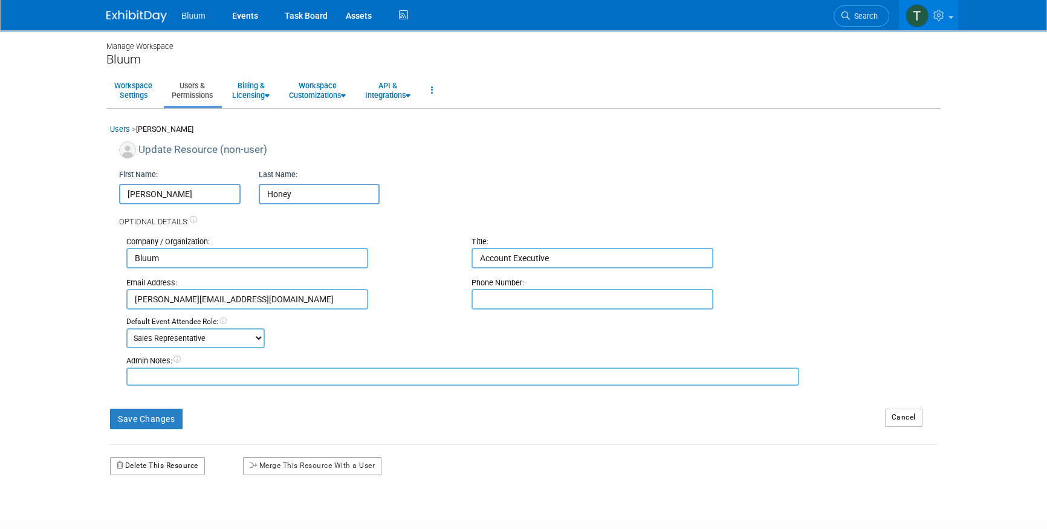
click at [164, 470] on button "Delete This Resource" at bounding box center [157, 466] width 95 height 18
click at [147, 516] on link "Yes" at bounding box center [145, 516] width 36 height 19
click at [141, 463] on button "Delete This Resource" at bounding box center [157, 466] width 95 height 18
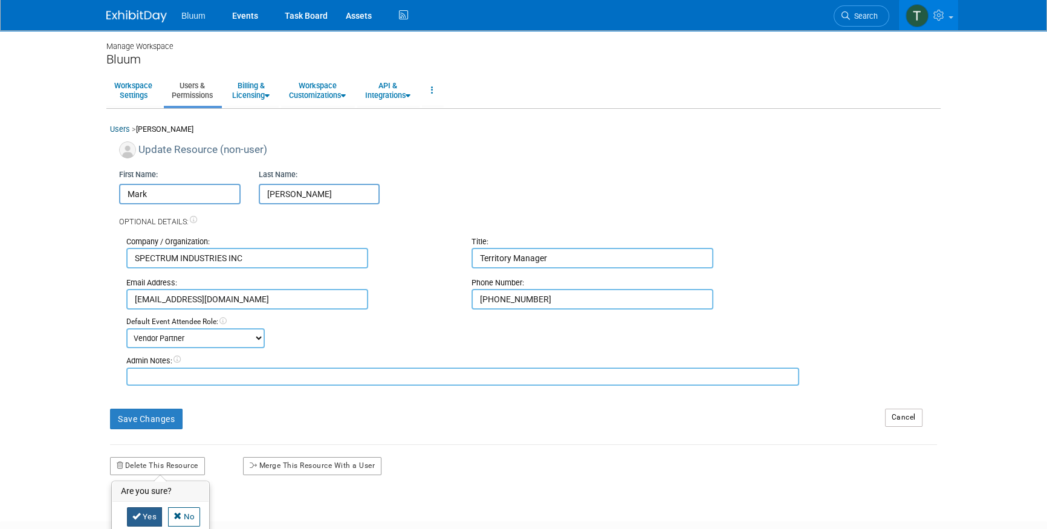
click at [147, 511] on link "Yes" at bounding box center [145, 516] width 36 height 19
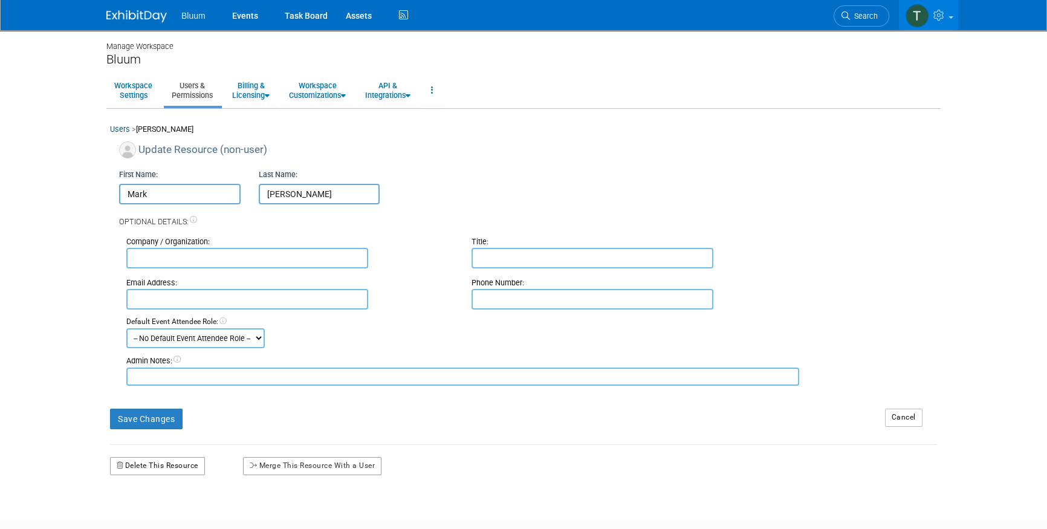
click at [158, 470] on button "Delete This Resource" at bounding box center [157, 466] width 95 height 18
click at [138, 512] on icon at bounding box center [136, 516] width 8 height 8
click at [163, 462] on button "Delete This Resource" at bounding box center [157, 466] width 95 height 18
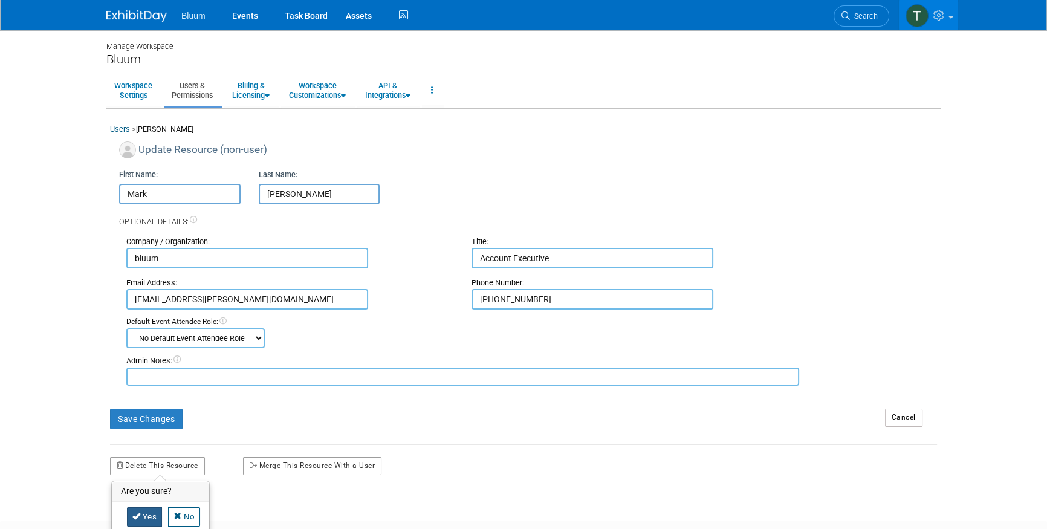
click at [141, 517] on link "Yes" at bounding box center [145, 516] width 36 height 19
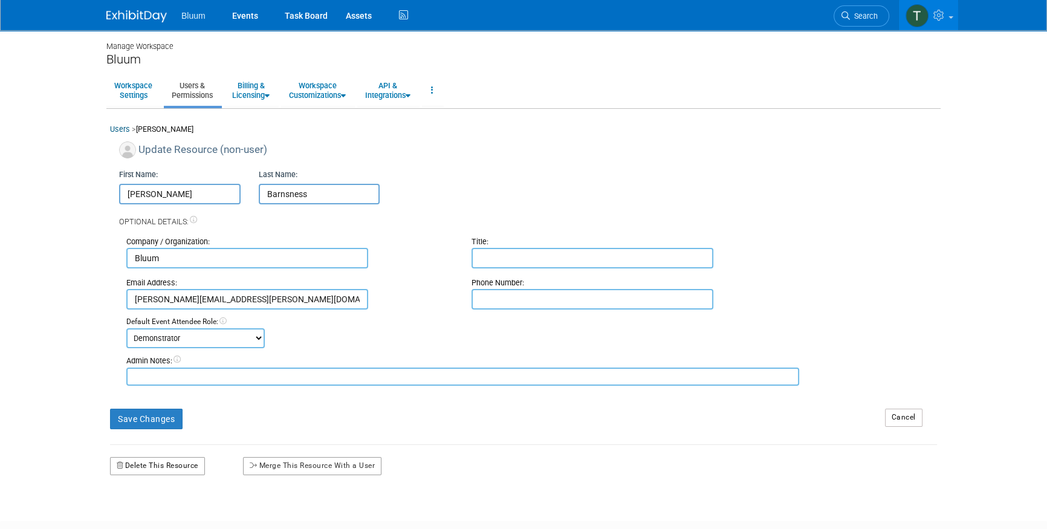
click at [164, 464] on button "Delete This Resource" at bounding box center [157, 466] width 95 height 18
click at [145, 515] on link "Yes" at bounding box center [145, 516] width 36 height 19
click at [153, 468] on button "Delete This Resource" at bounding box center [157, 466] width 95 height 18
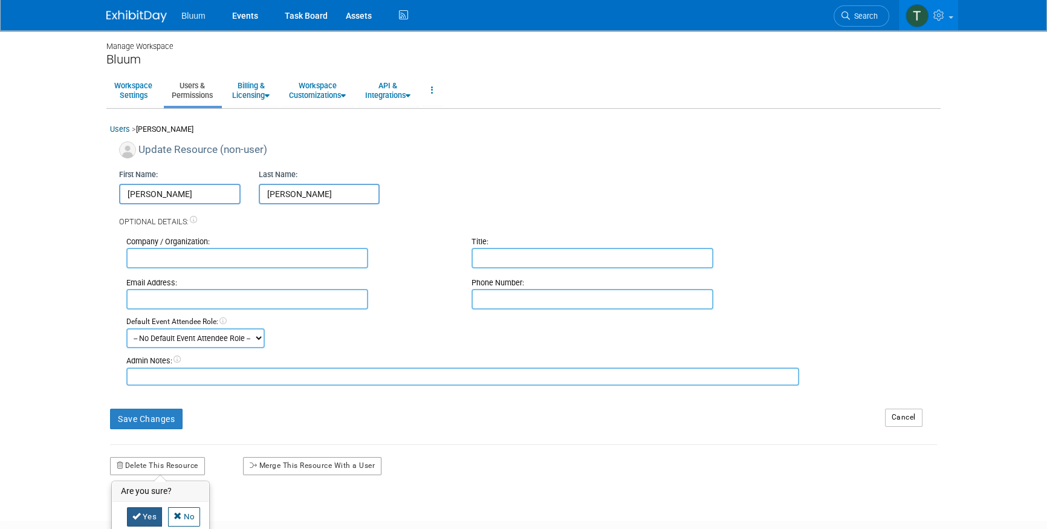
click at [138, 512] on icon at bounding box center [136, 516] width 8 height 8
click at [151, 467] on button "Delete This Resource" at bounding box center [157, 466] width 95 height 18
click at [138, 519] on link "Yes" at bounding box center [145, 516] width 36 height 19
click at [179, 461] on button "Delete This Resource" at bounding box center [157, 466] width 95 height 18
click at [143, 514] on link "Yes" at bounding box center [145, 516] width 36 height 19
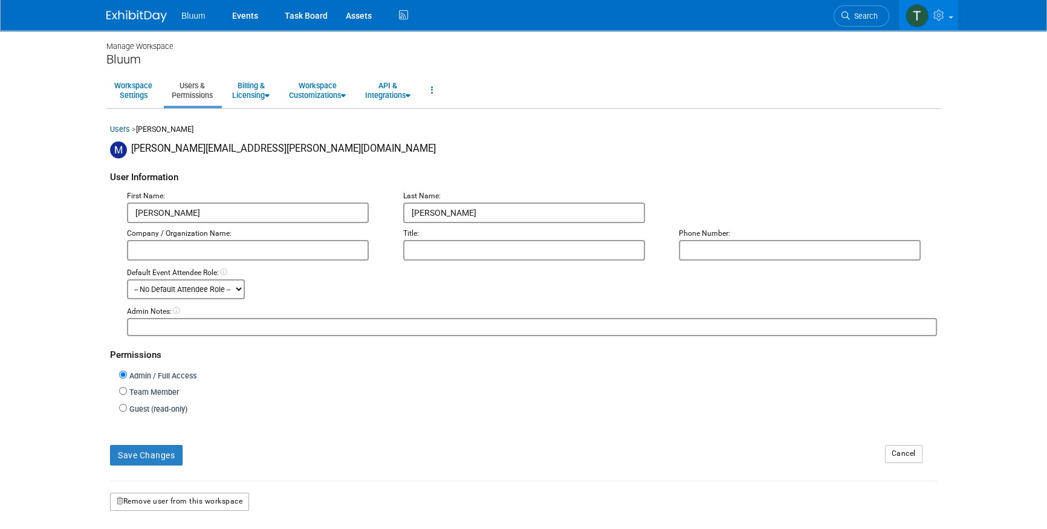
click at [167, 495] on button "Remove user from this workspace" at bounding box center [179, 502] width 139 height 18
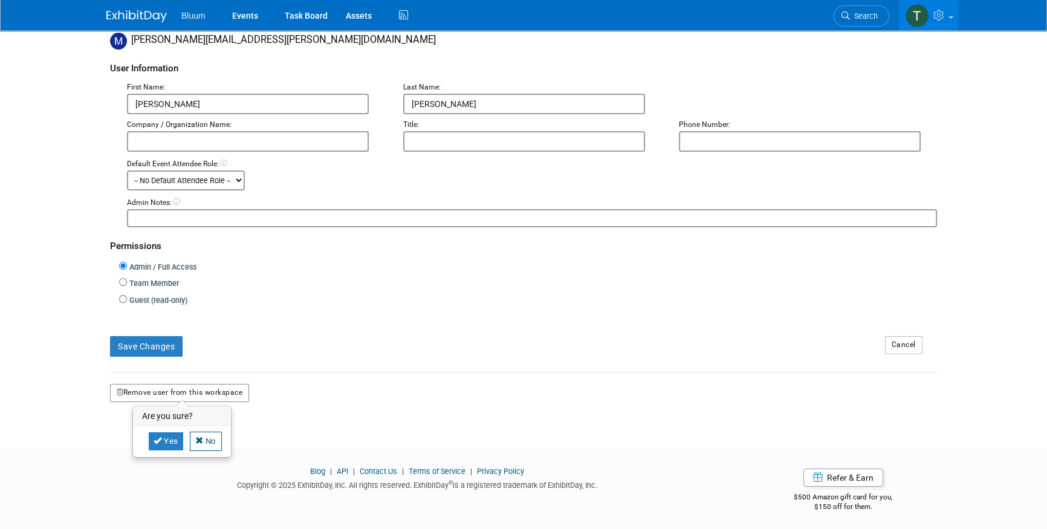
scroll to position [109, 0]
click at [169, 435] on link "Yes" at bounding box center [166, 440] width 36 height 19
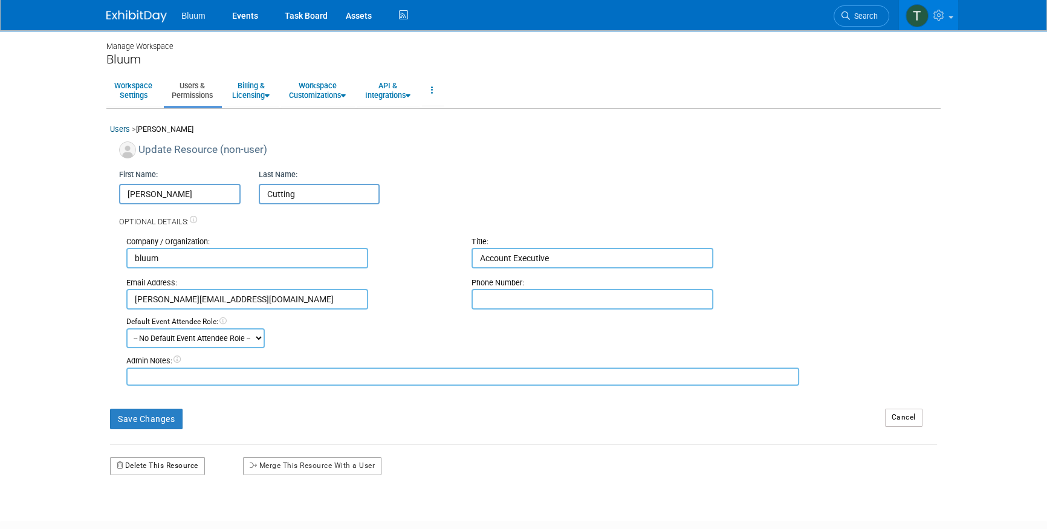
click at [171, 468] on button "Delete This Resource" at bounding box center [157, 466] width 95 height 18
click at [149, 515] on link "Yes" at bounding box center [145, 516] width 36 height 19
click at [147, 470] on button "Delete This Resource" at bounding box center [157, 466] width 95 height 18
click at [141, 511] on link "Yes" at bounding box center [145, 516] width 36 height 19
click at [167, 471] on button "Delete This Resource" at bounding box center [157, 466] width 95 height 18
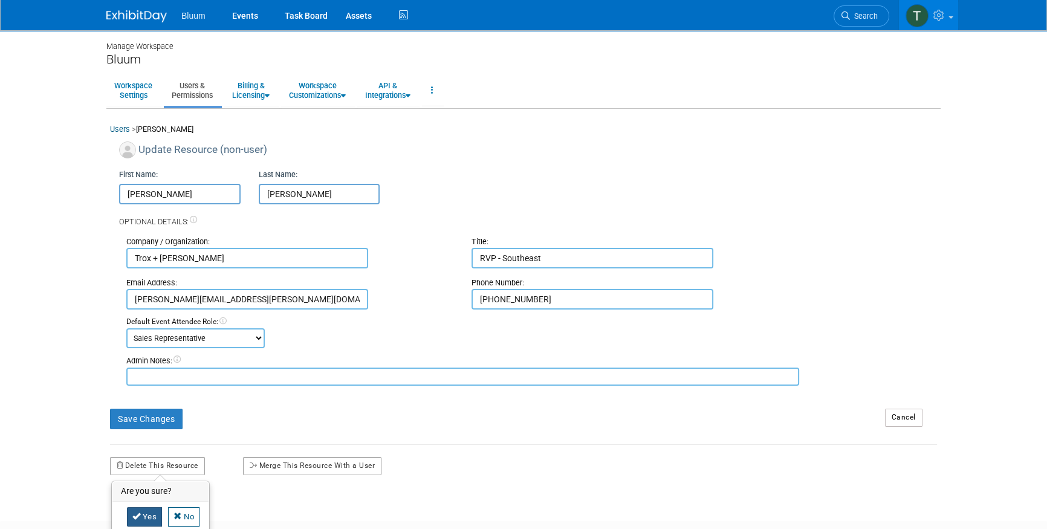
click at [145, 508] on link "Yes" at bounding box center [145, 516] width 36 height 19
click at [151, 469] on button "Delete This Resource" at bounding box center [157, 466] width 95 height 18
click at [146, 508] on link "Yes" at bounding box center [145, 516] width 36 height 19
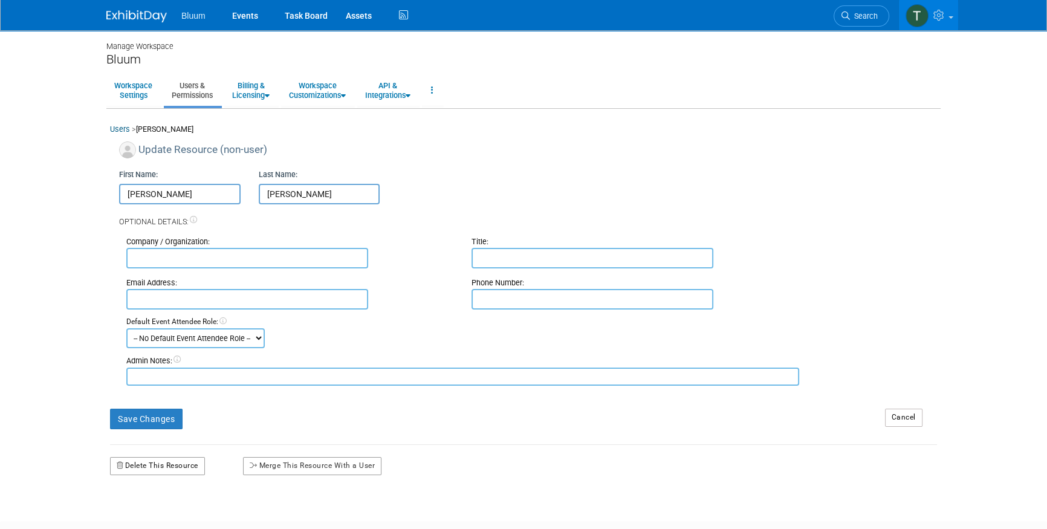
click at [158, 462] on button "Delete This Resource" at bounding box center [157, 466] width 95 height 18
click at [144, 512] on link "Yes" at bounding box center [145, 516] width 36 height 19
click at [451, 318] on div "Default Event Attendee Role:" at bounding box center [531, 322] width 810 height 11
click at [151, 470] on button "Delete This Resource" at bounding box center [157, 466] width 95 height 18
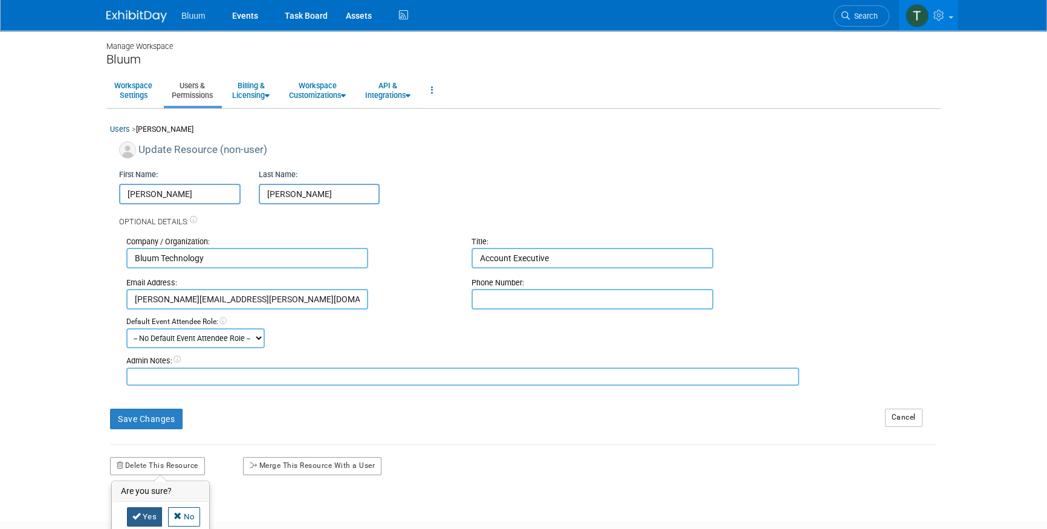
click at [146, 517] on link "Yes" at bounding box center [145, 516] width 36 height 19
click at [176, 457] on button "Delete This Resource" at bounding box center [157, 466] width 95 height 18
click at [140, 508] on link "Yes" at bounding box center [145, 516] width 36 height 19
click at [159, 467] on button "Delete This Resource" at bounding box center [157, 466] width 95 height 18
click at [142, 521] on link "Yes" at bounding box center [145, 516] width 36 height 19
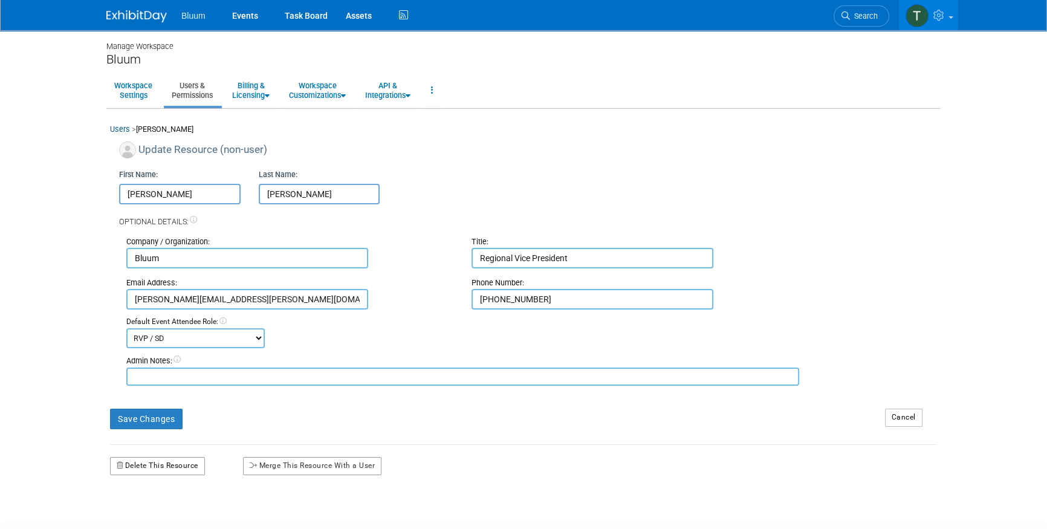
click at [157, 469] on button "Delete This Resource" at bounding box center [157, 466] width 95 height 18
click at [149, 517] on link "Yes" at bounding box center [145, 516] width 36 height 19
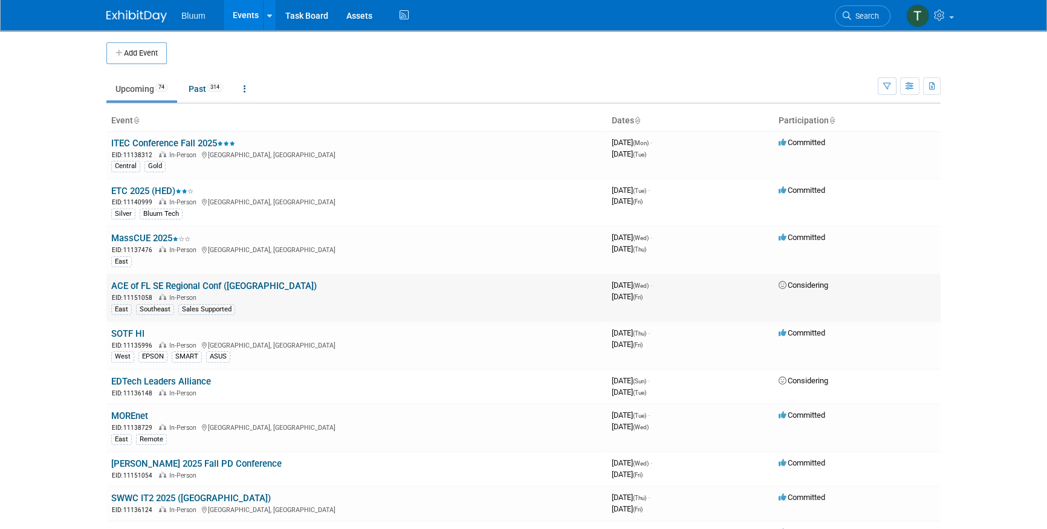
click at [169, 285] on link "ACE of FL SE Regional Conf ([GEOGRAPHIC_DATA])" at bounding box center [213, 285] width 205 height 11
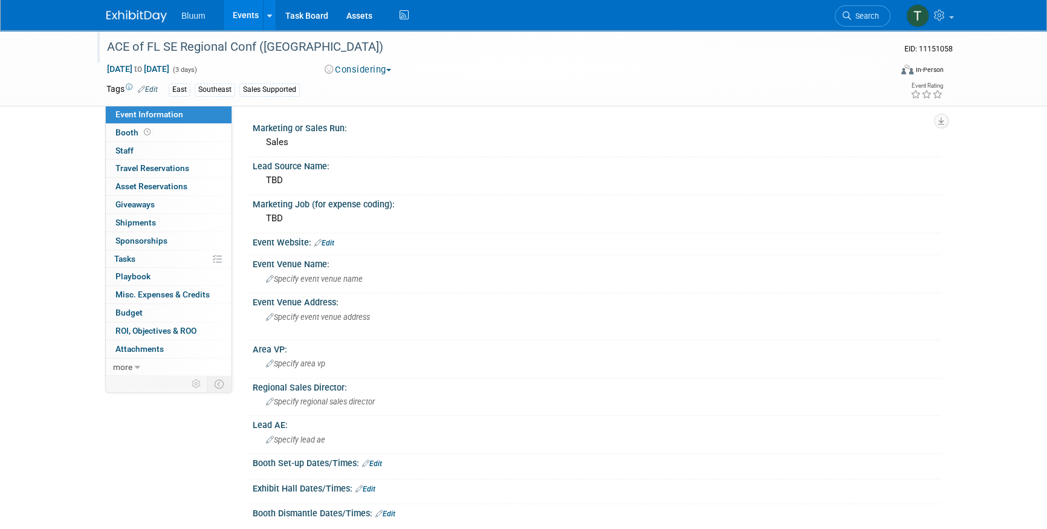
click at [381, 54] on div "ACE of FL SE Regional Conf ([GEOGRAPHIC_DATA])" at bounding box center [487, 47] width 769 height 22
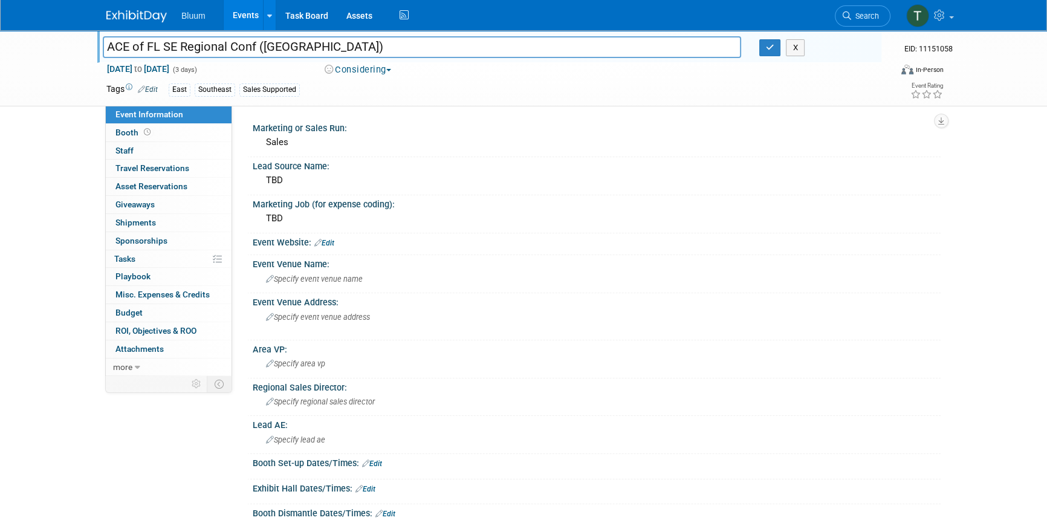
click at [380, 71] on button "Considering" at bounding box center [358, 69] width 76 height 13
click at [378, 90] on link "Committed" at bounding box center [368, 89] width 95 height 17
click at [765, 54] on button "button" at bounding box center [770, 47] width 22 height 17
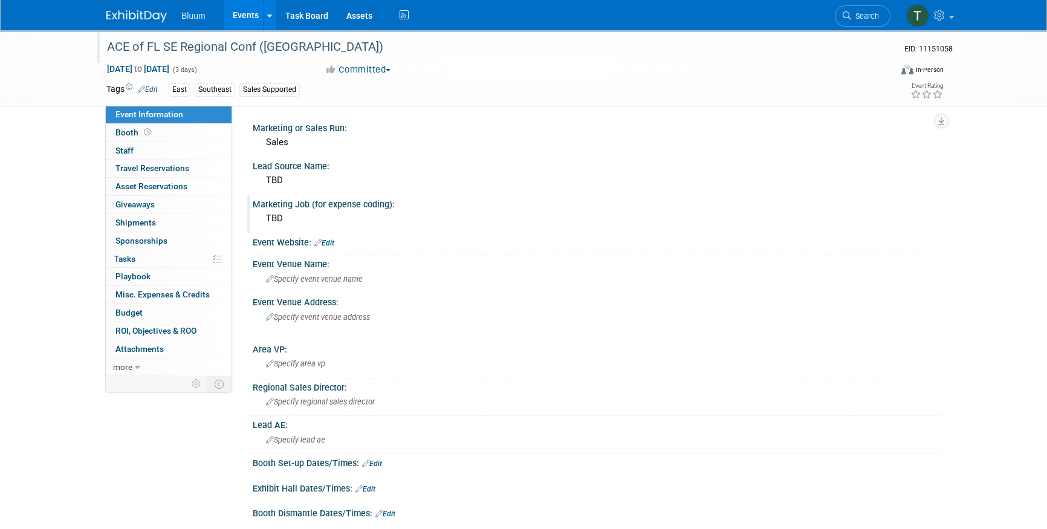
click at [606, 221] on div "TBD" at bounding box center [597, 218] width 670 height 19
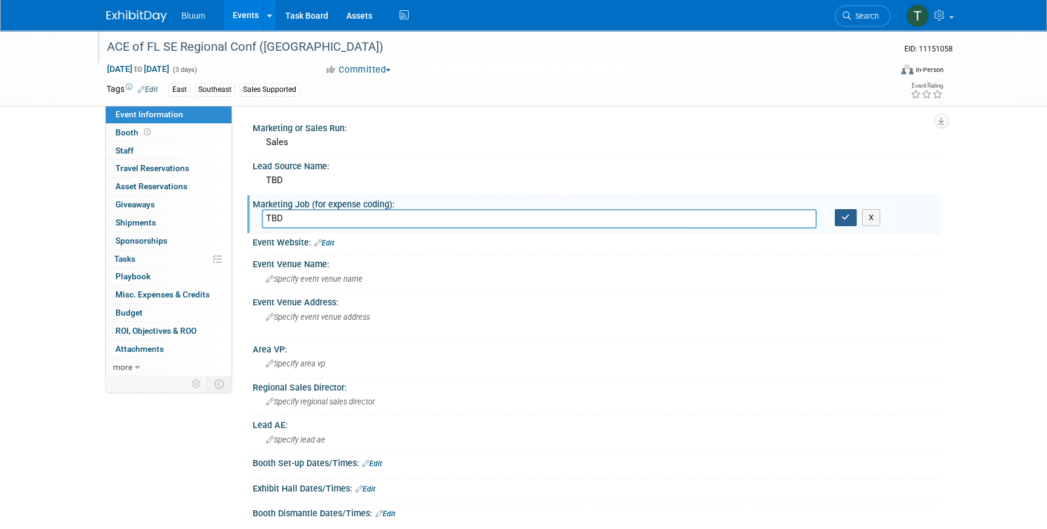
click at [838, 218] on button "button" at bounding box center [846, 217] width 22 height 17
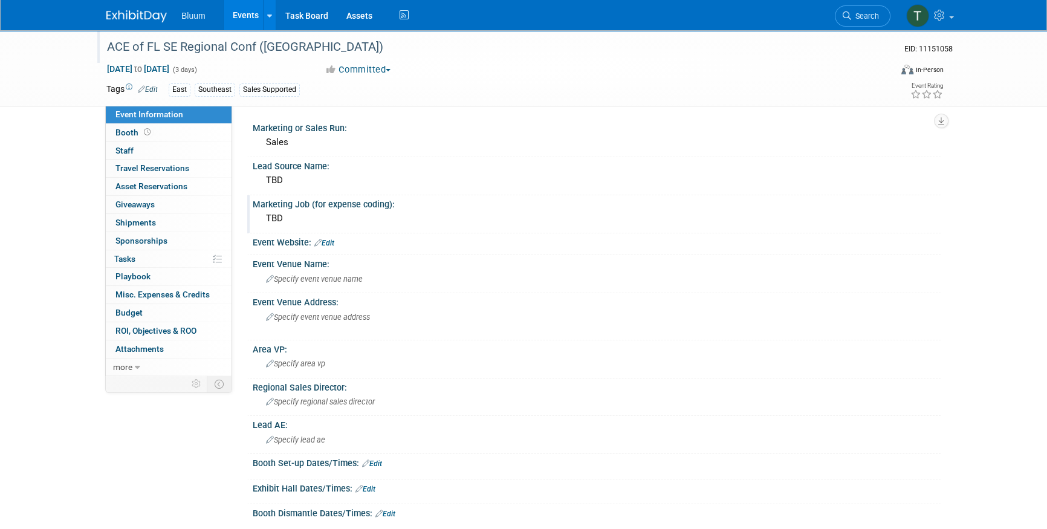
click at [67, 205] on div "ACE of FL SE Regional Conf ([GEOGRAPHIC_DATA]) EID: 11151058 [DATE] to [DATE] (…" at bounding box center [523, 400] width 1047 height 741
